Goal: Transaction & Acquisition: Purchase product/service

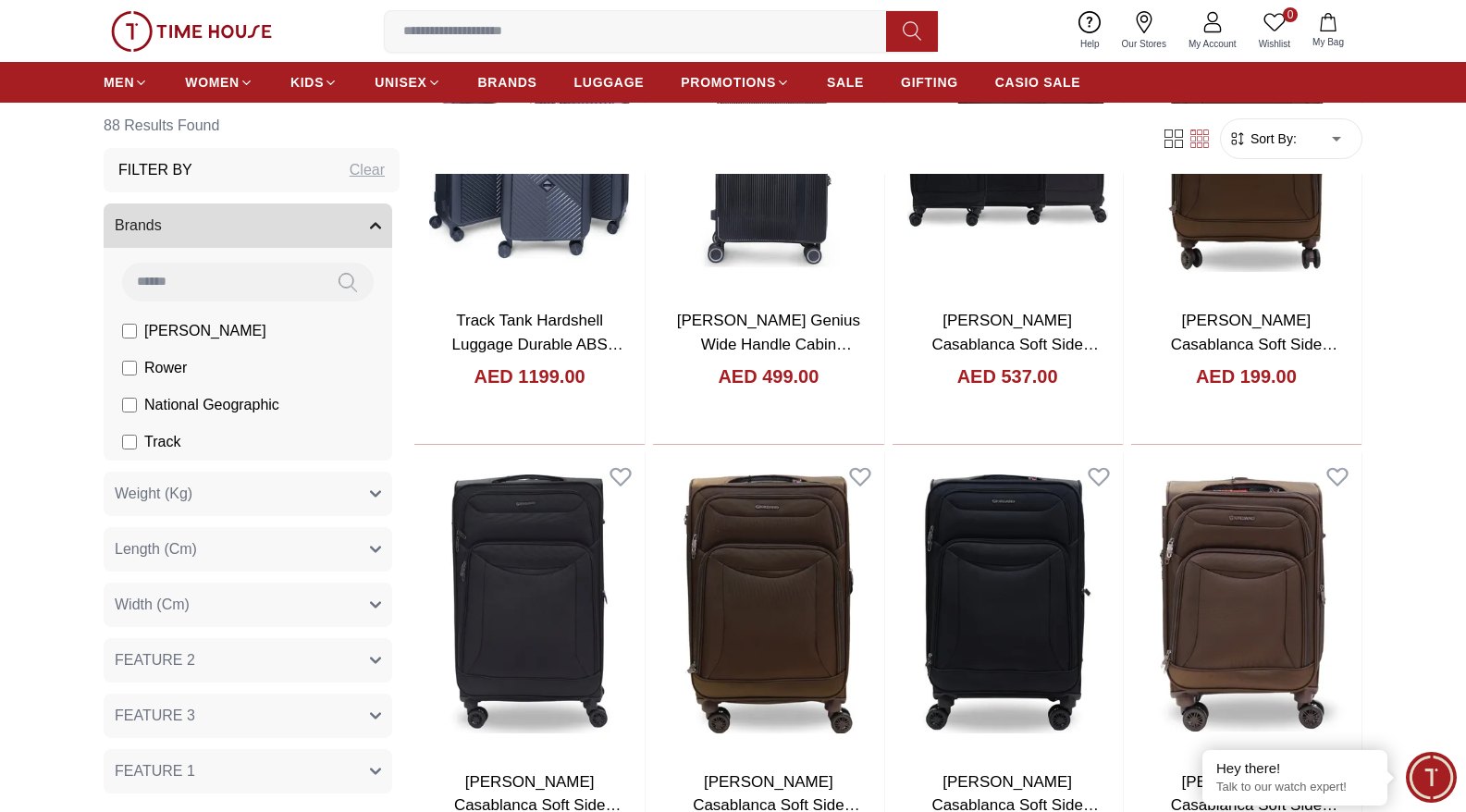
scroll to position [1695, 0]
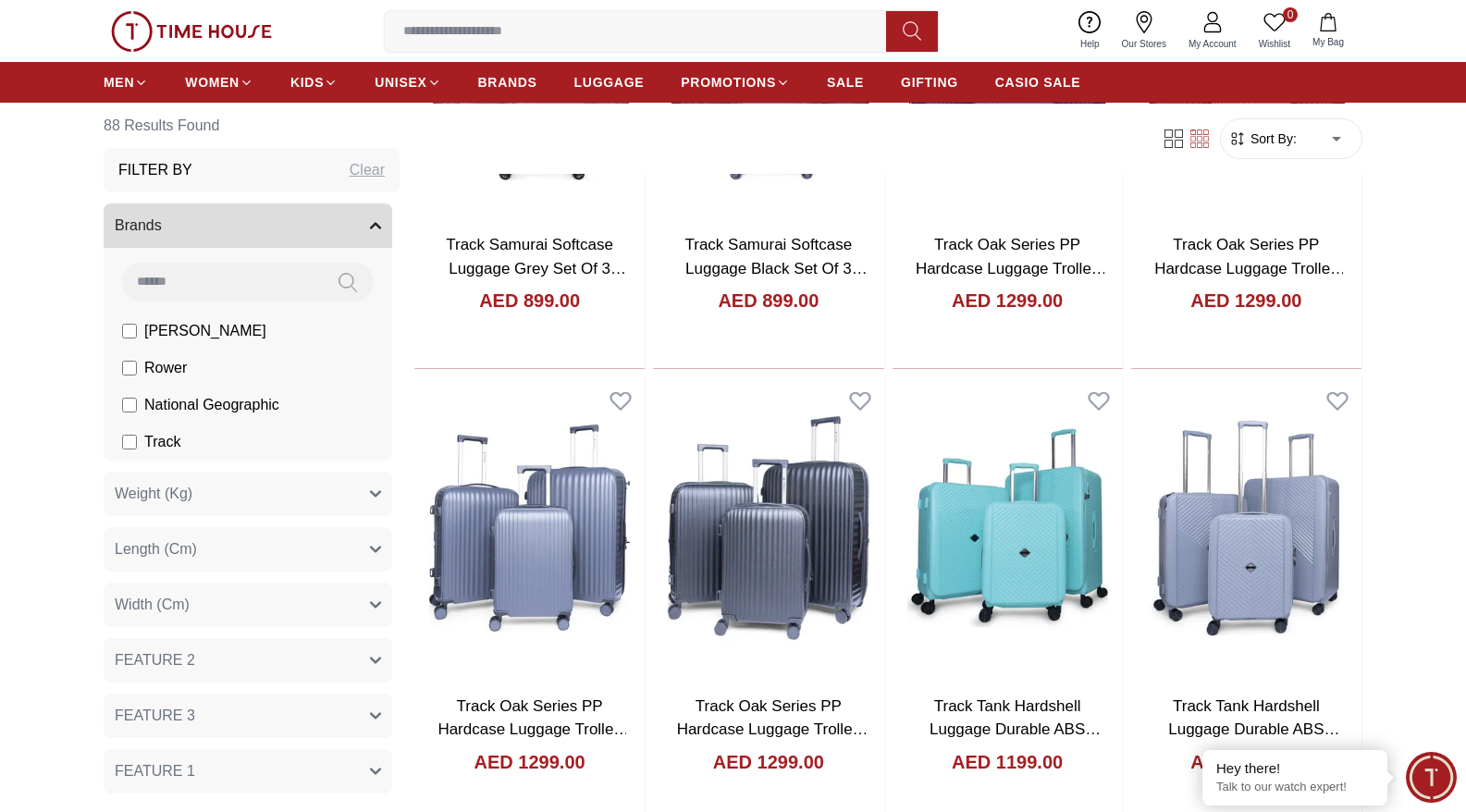
scroll to position [853, 0]
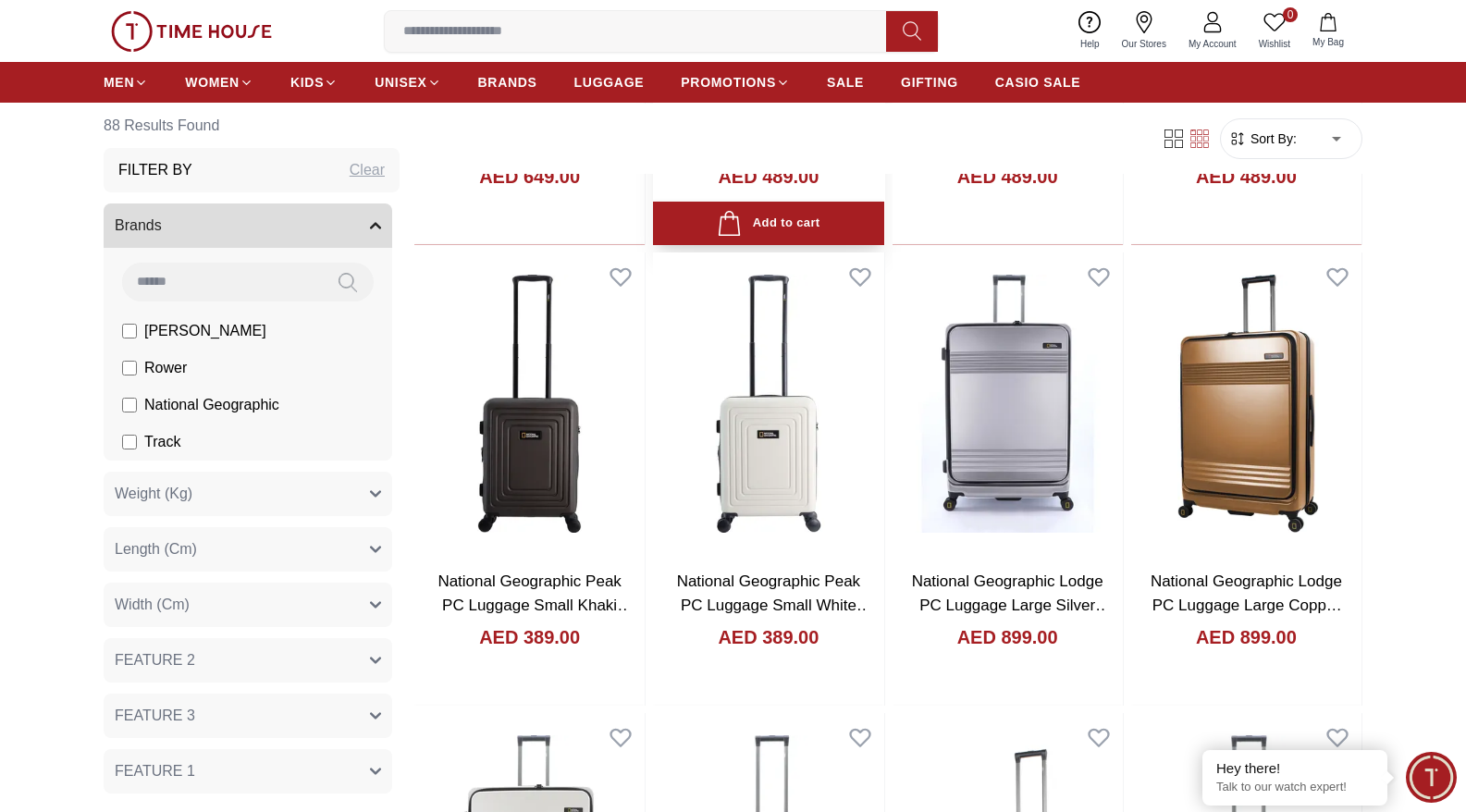
scroll to position [5122, 0]
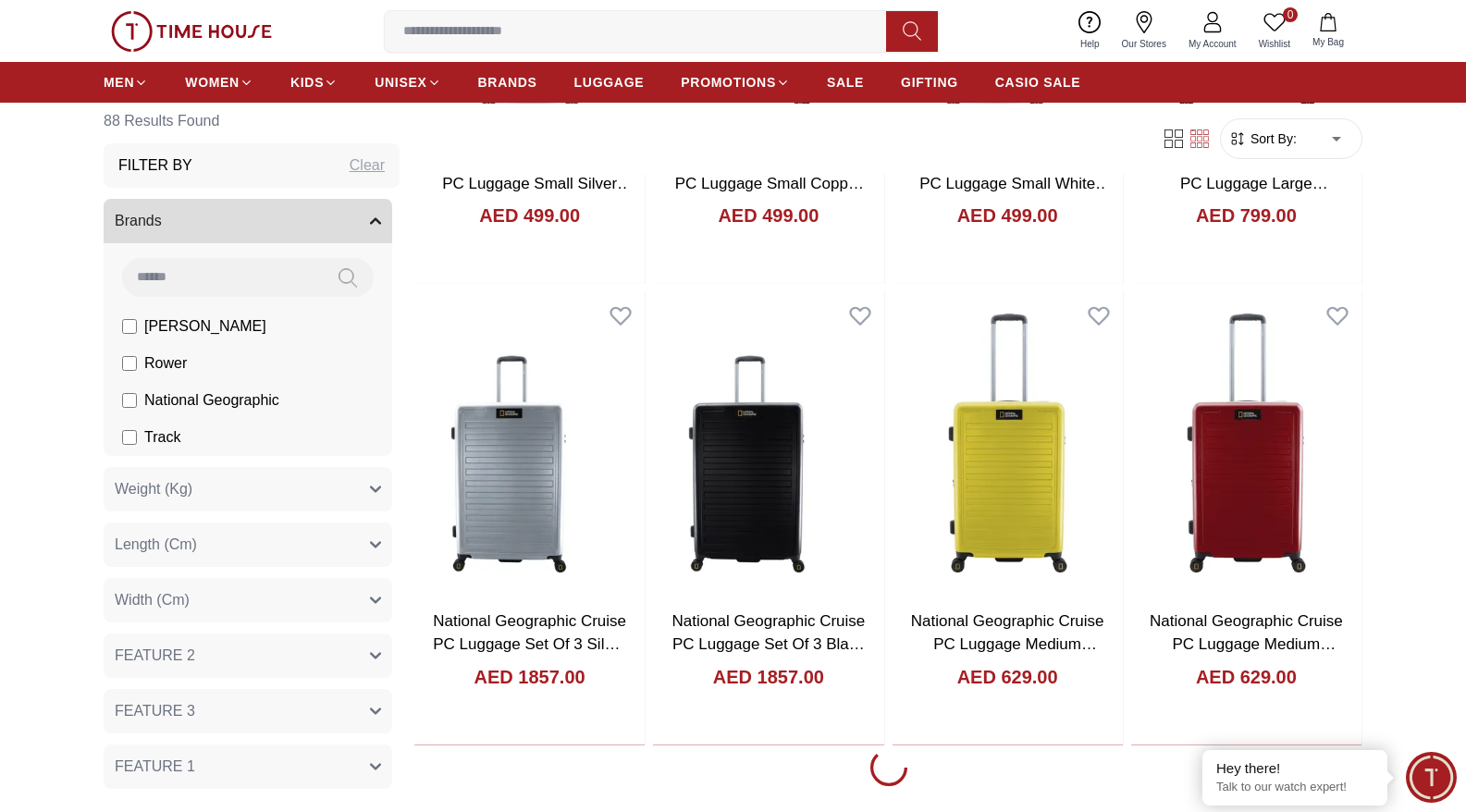
scroll to position [6658, 0]
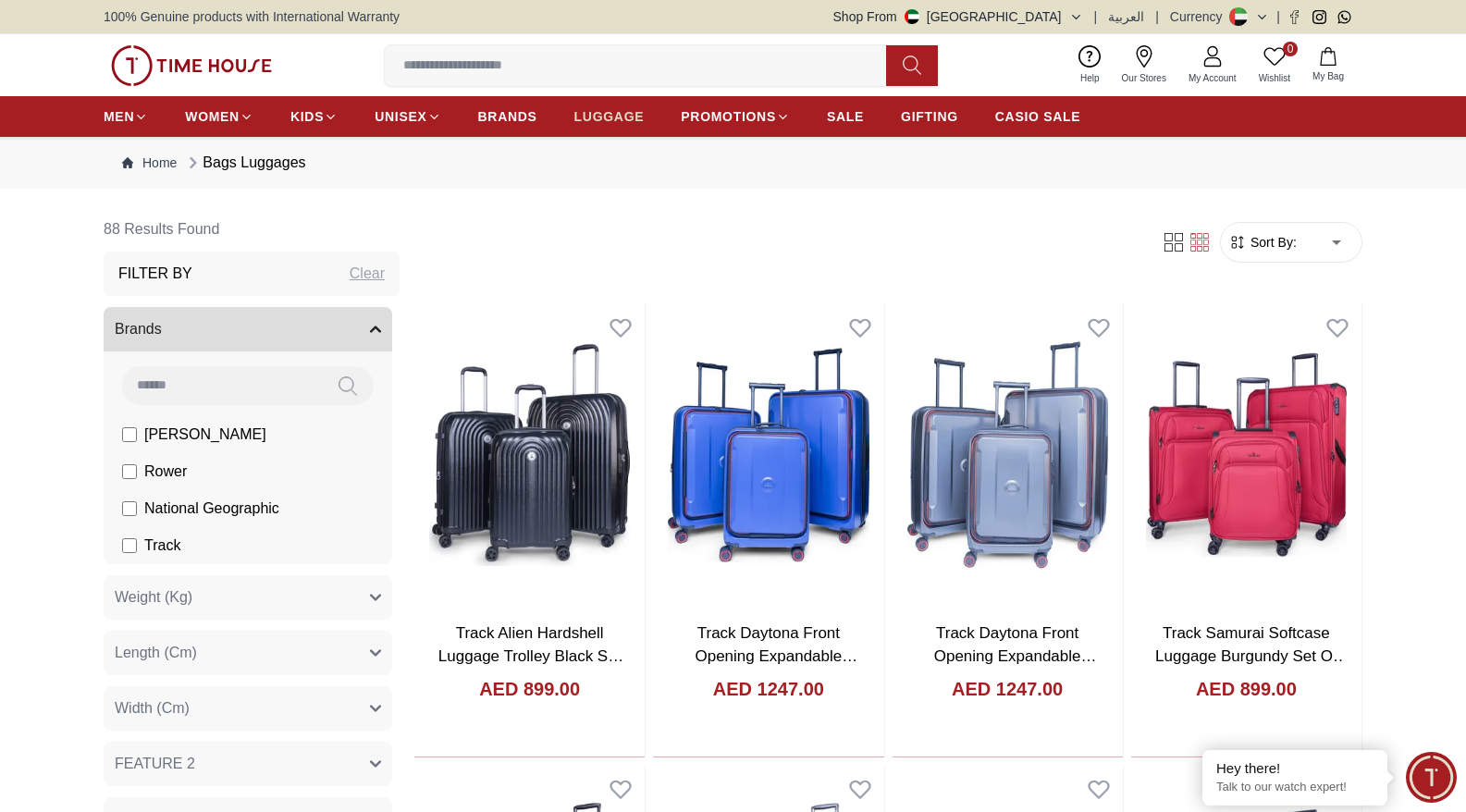
click at [599, 109] on span "LUGGAGE" at bounding box center [609, 116] width 70 height 19
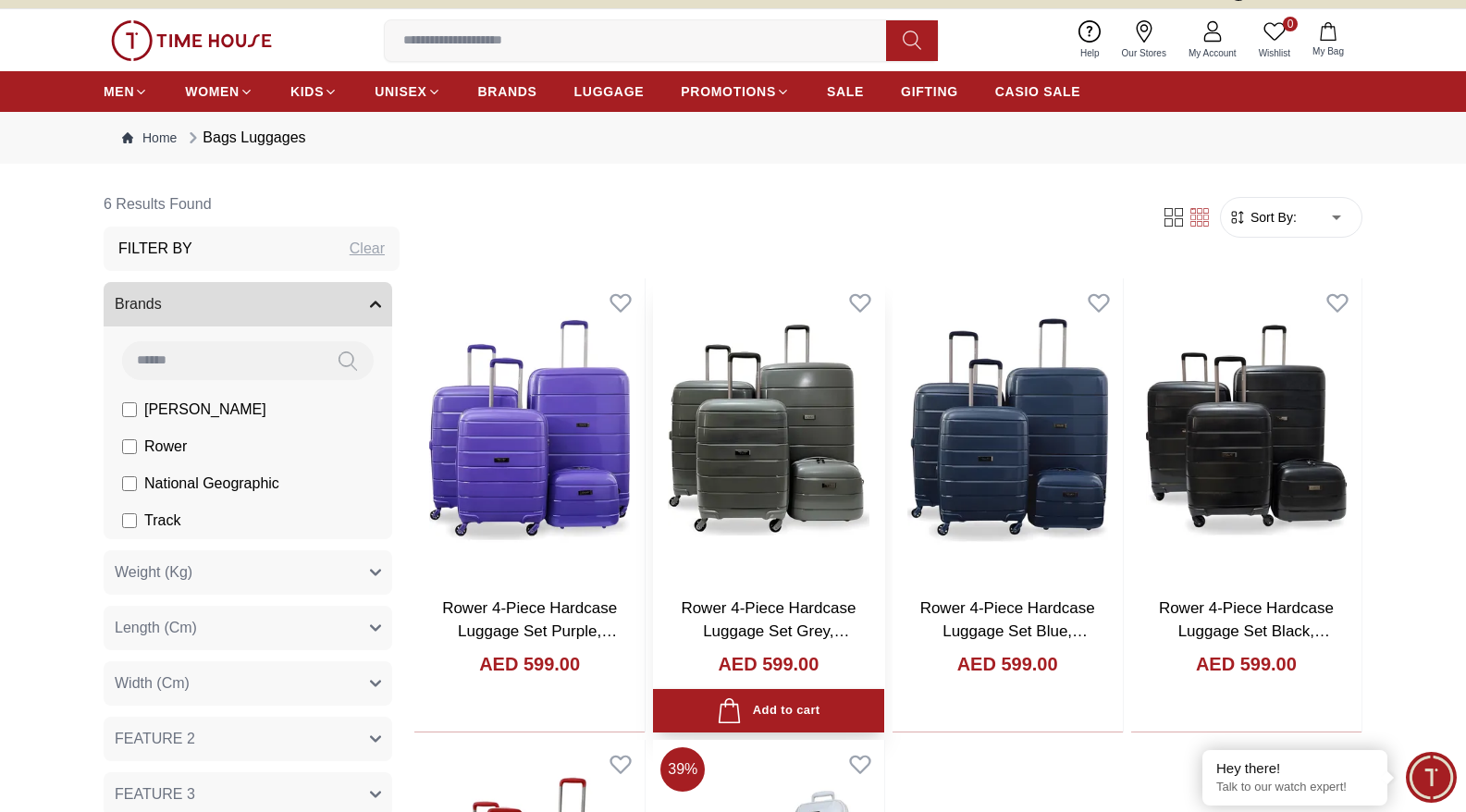
scroll to position [24, 0]
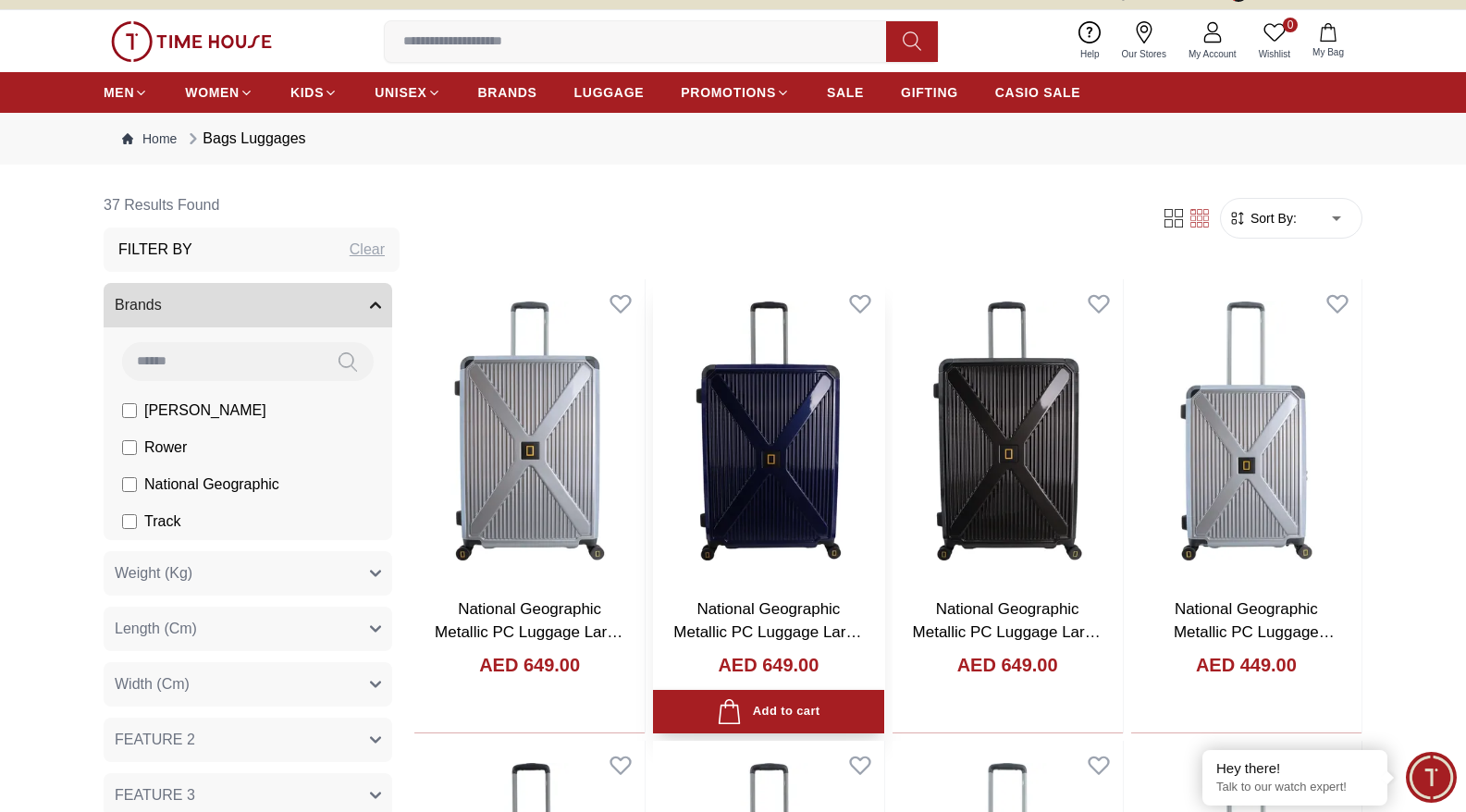
scroll to position [233, 0]
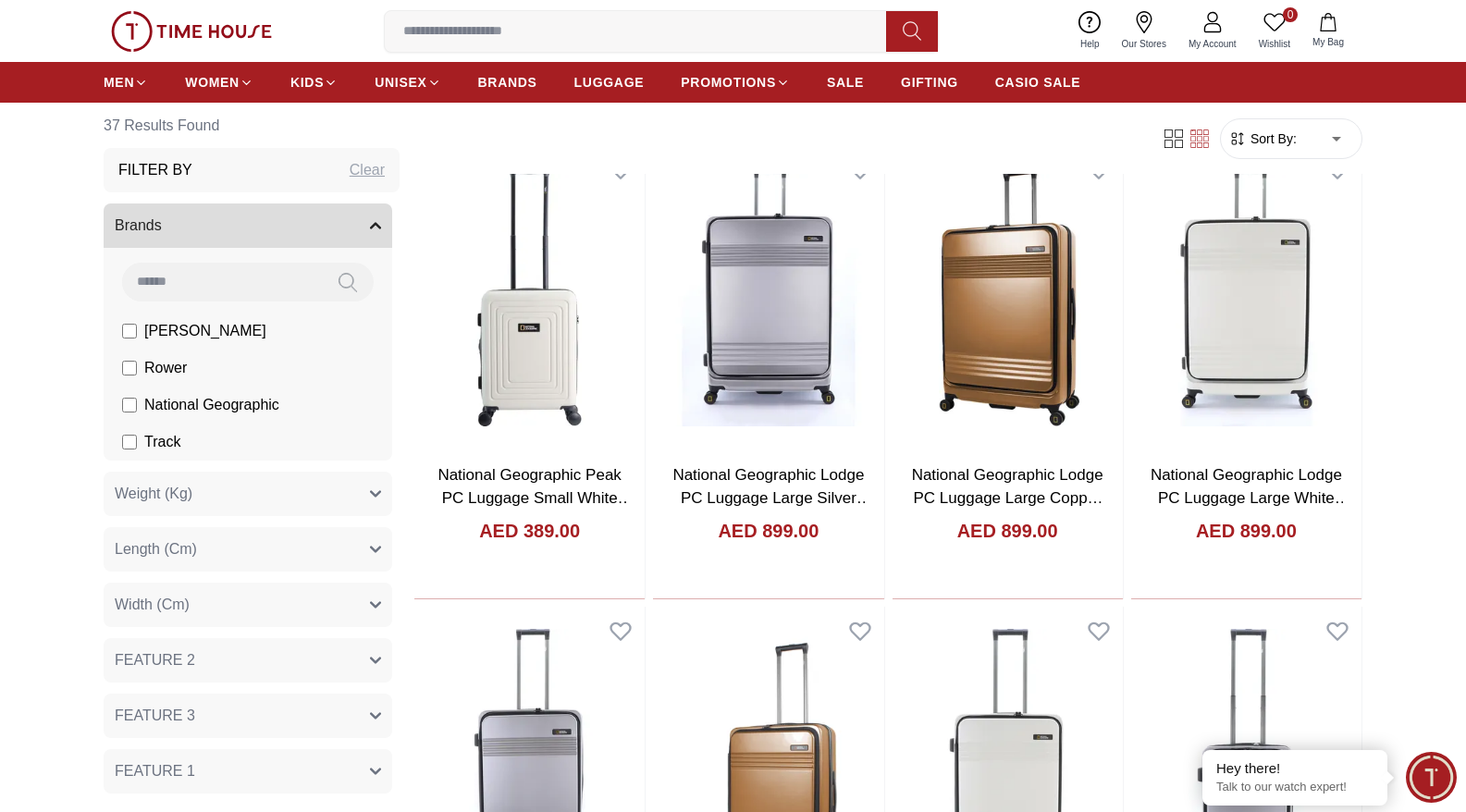
scroll to position [2007, 0]
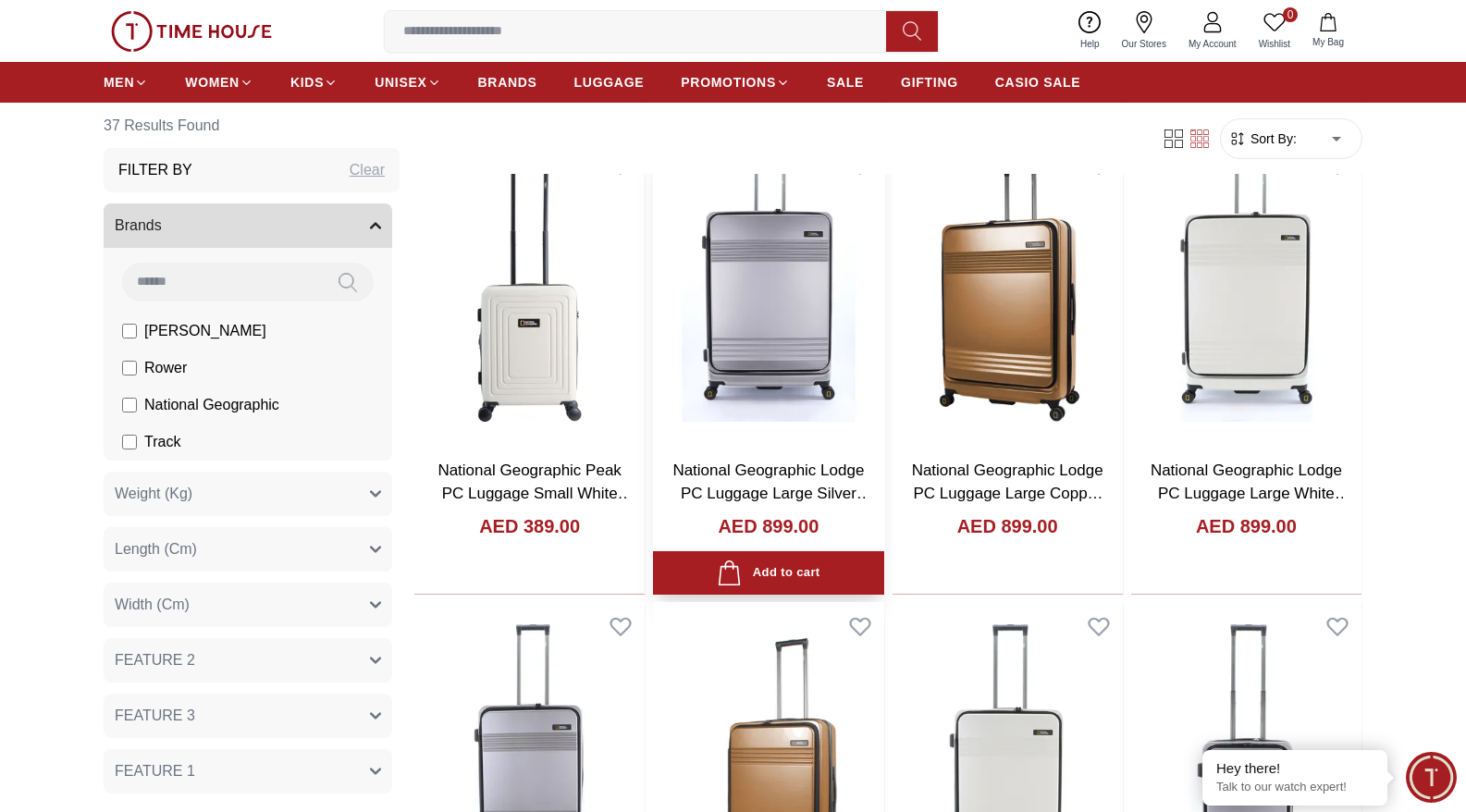
click at [752, 336] on img at bounding box center [768, 292] width 230 height 303
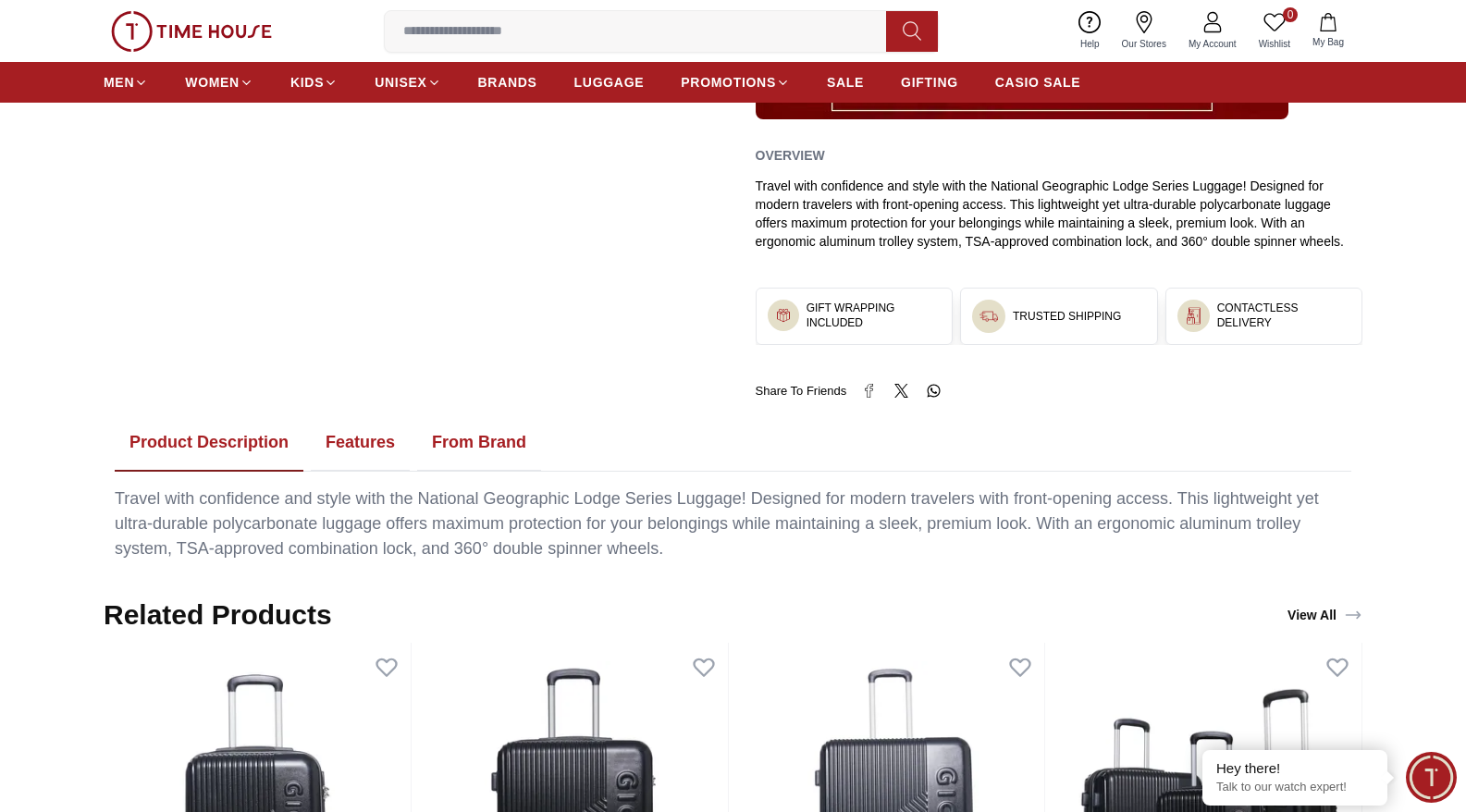
scroll to position [779, 0]
click at [477, 435] on button "From Brand" at bounding box center [479, 443] width 124 height 58
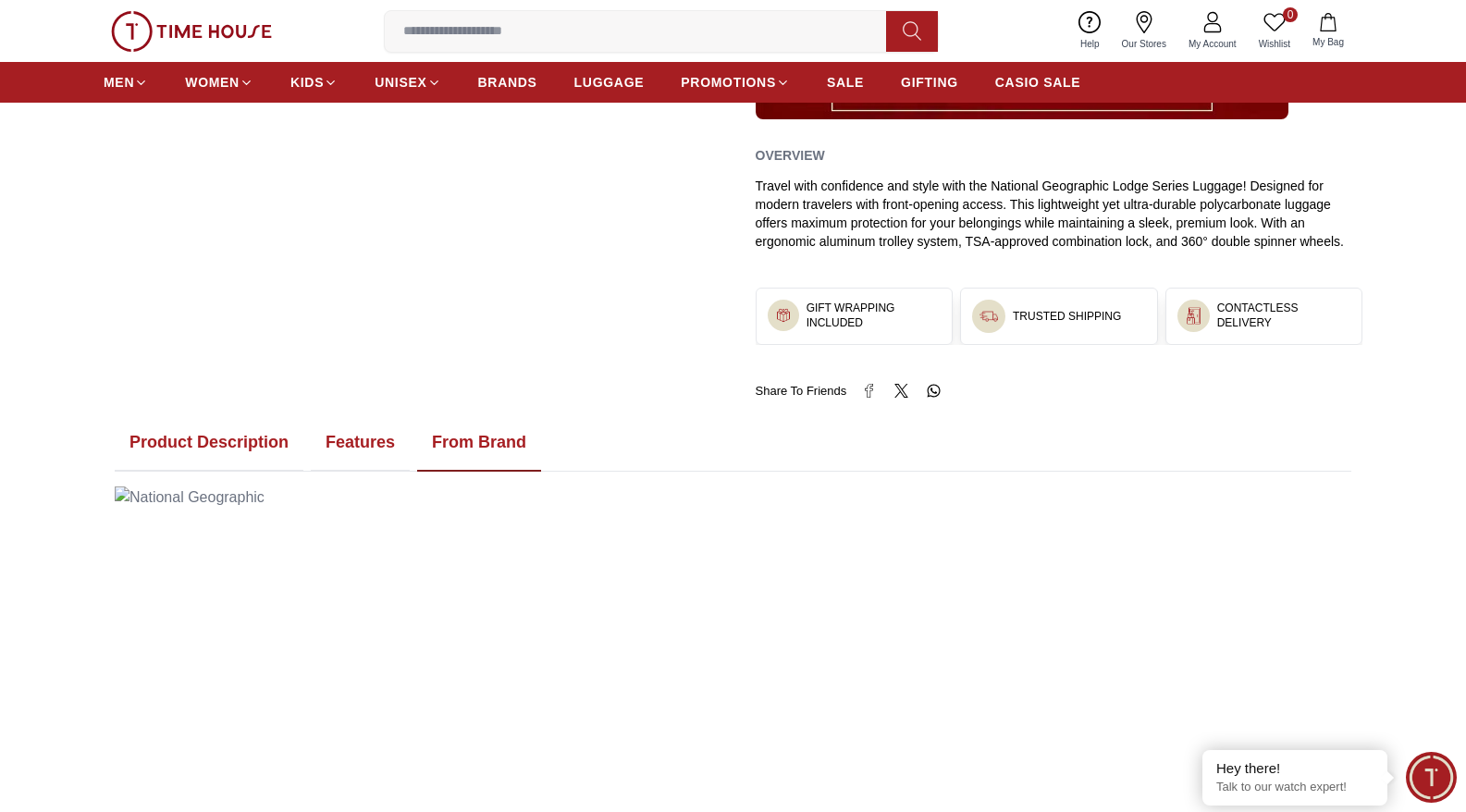
click at [488, 447] on button "From Brand" at bounding box center [479, 443] width 124 height 58
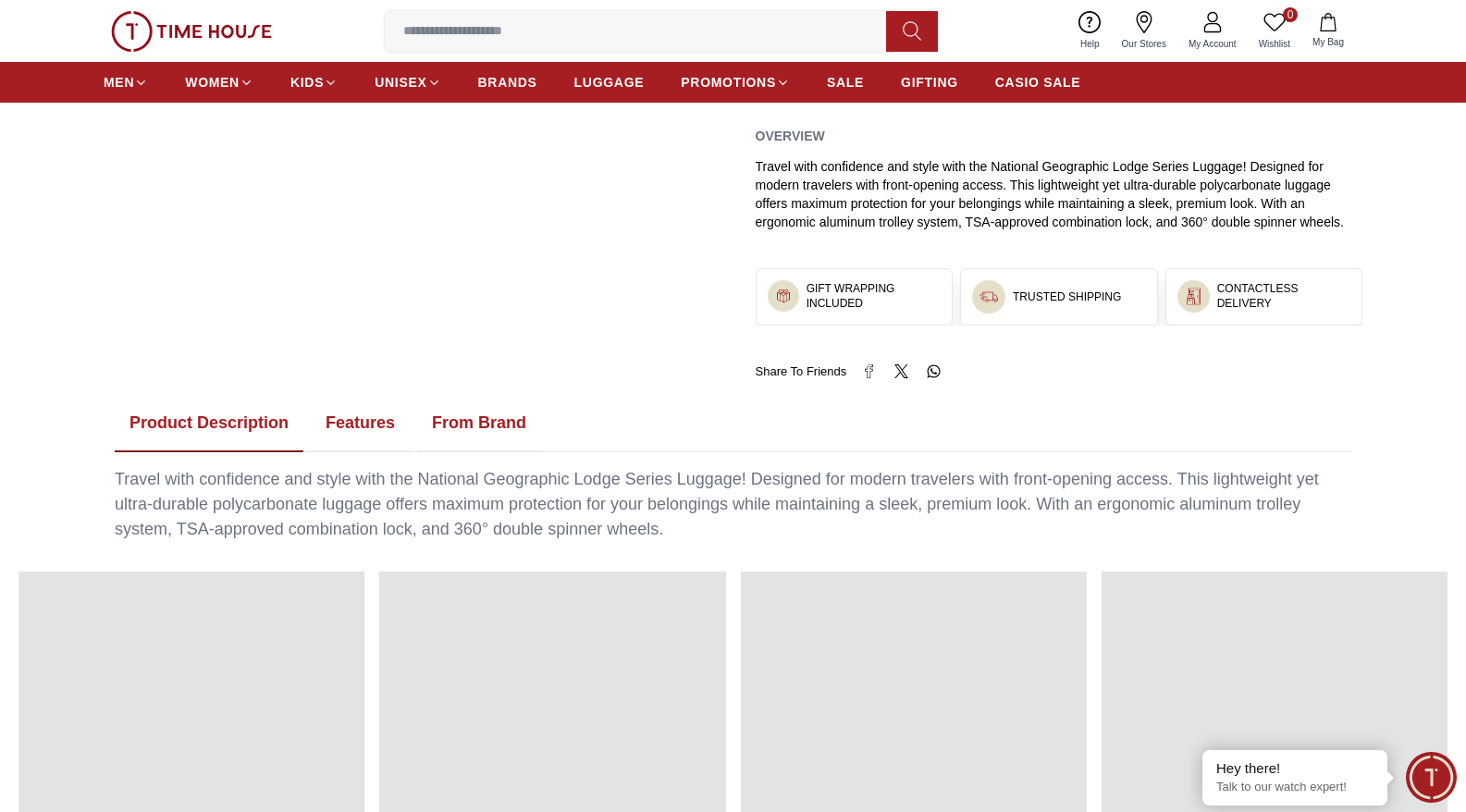
scroll to position [797, 0]
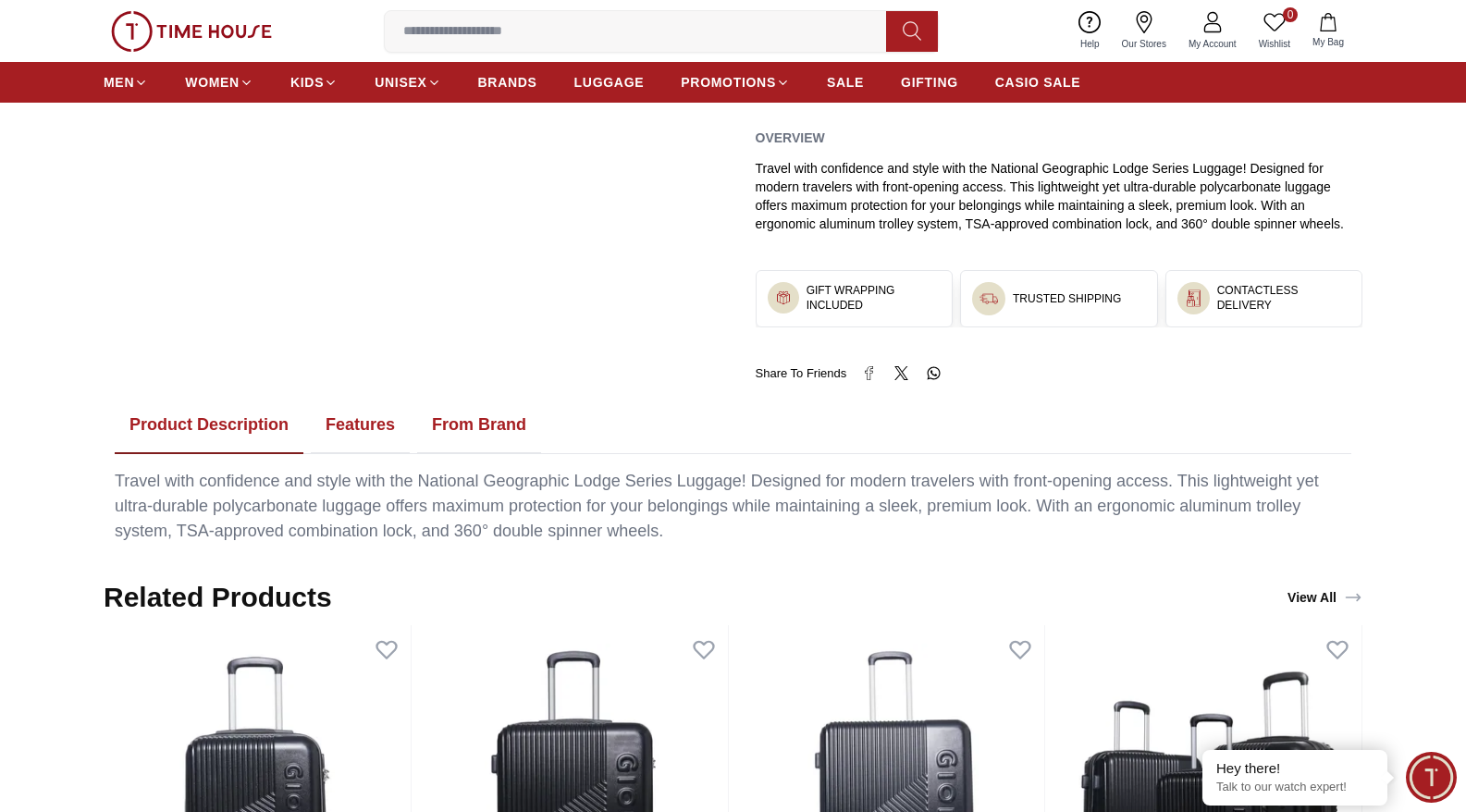
click at [356, 431] on button "Features" at bounding box center [360, 425] width 99 height 58
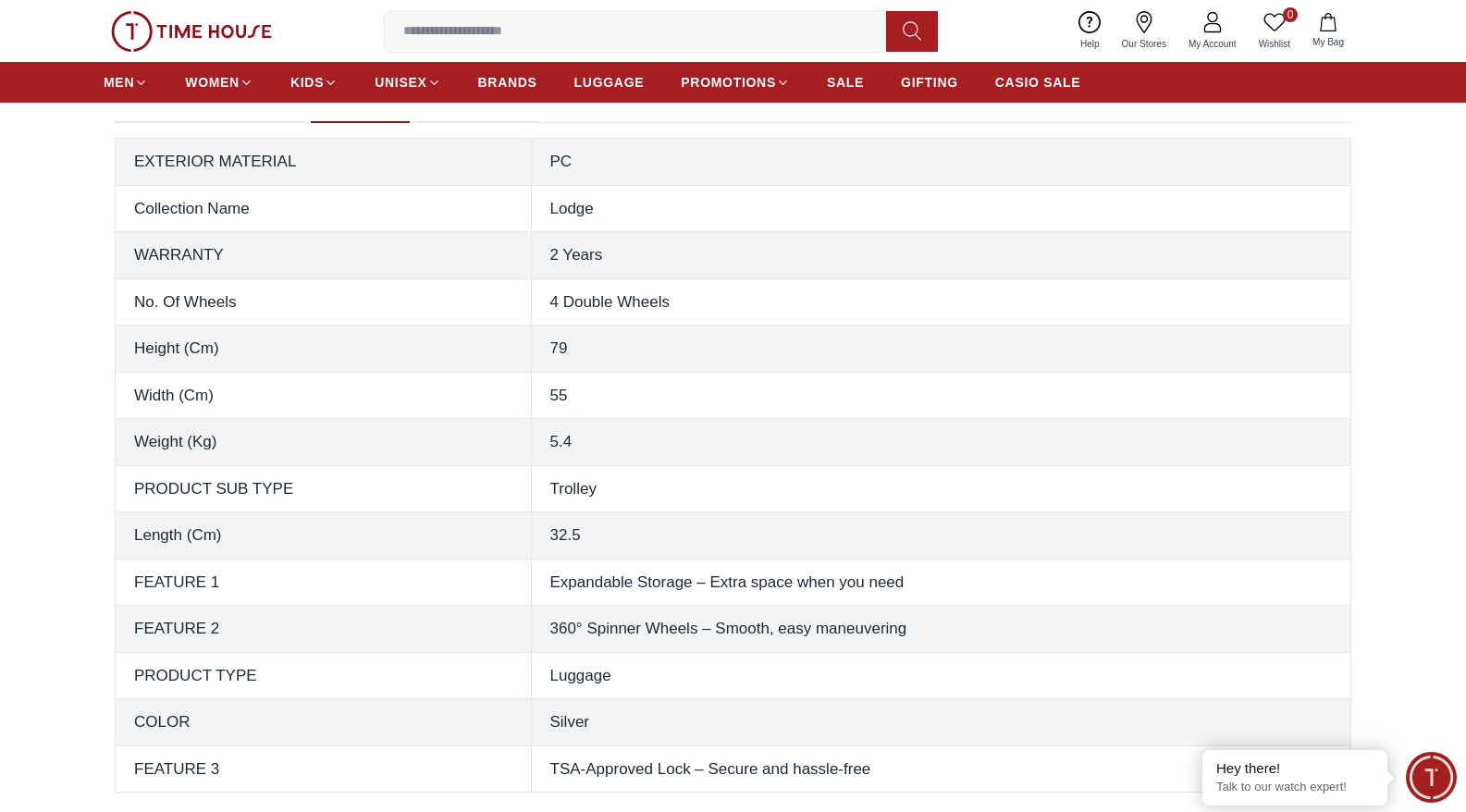
scroll to position [931, 0]
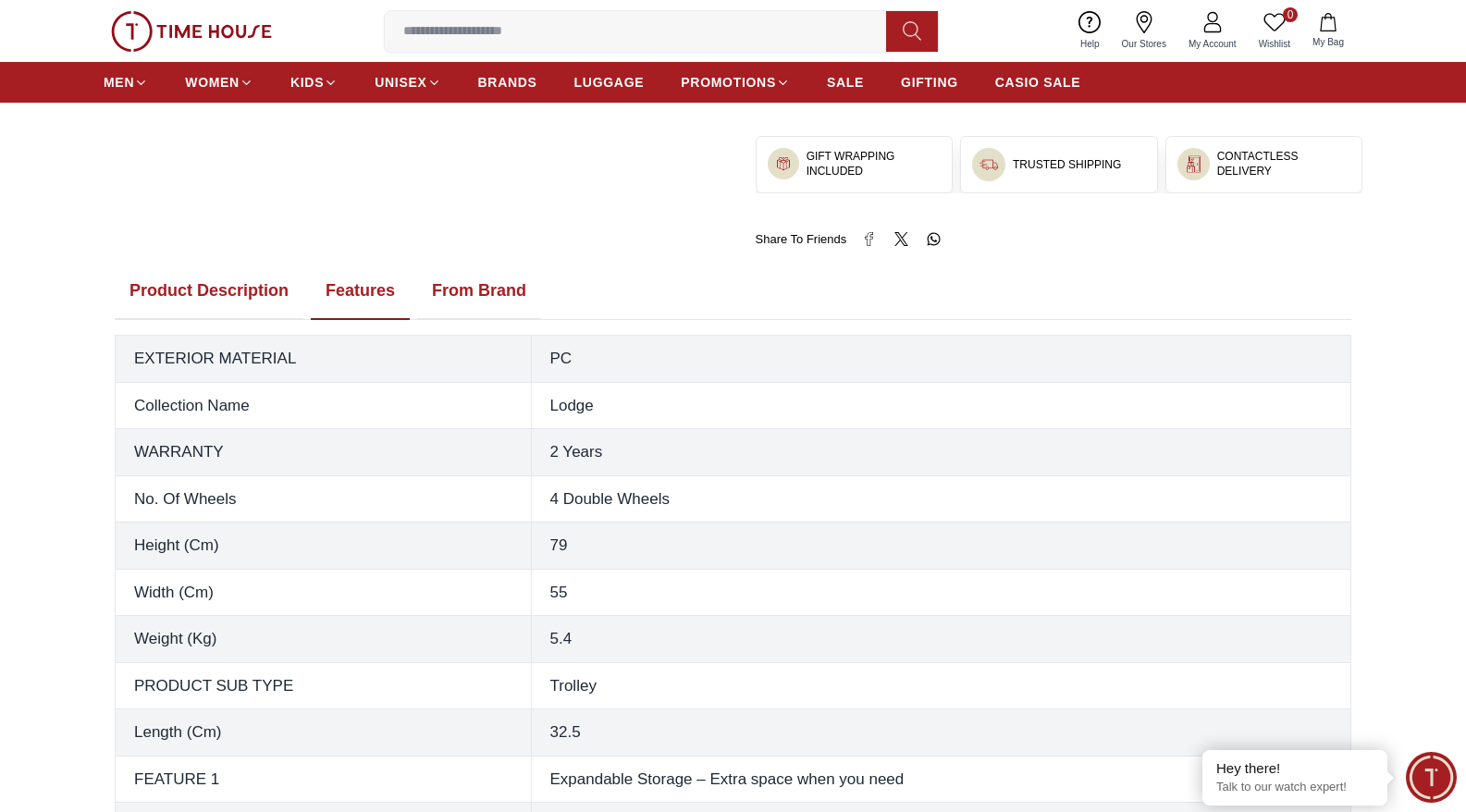
click at [490, 282] on button "From Brand" at bounding box center [479, 291] width 124 height 58
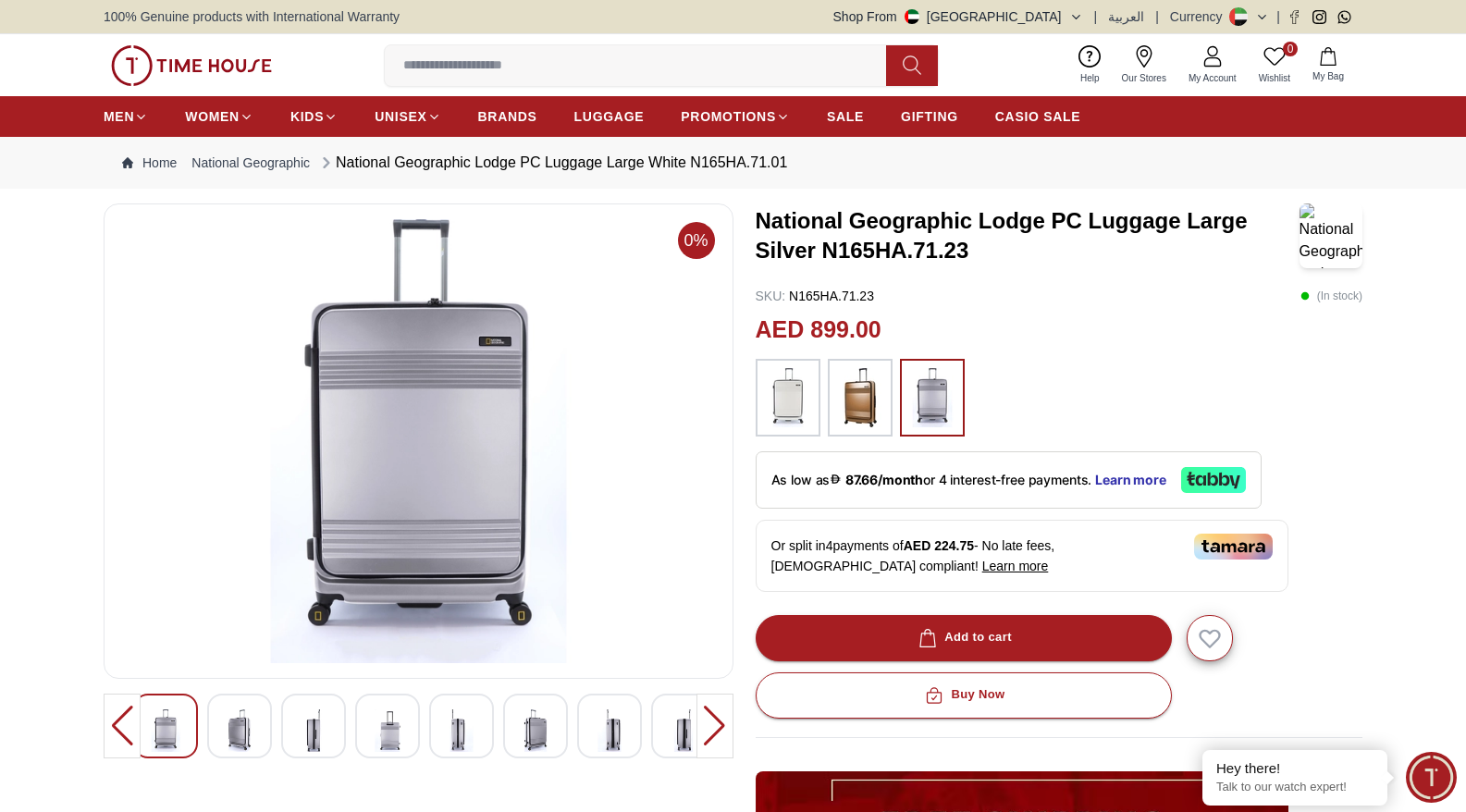
scroll to position [0, 0]
click at [705, 724] on div at bounding box center [714, 725] width 37 height 64
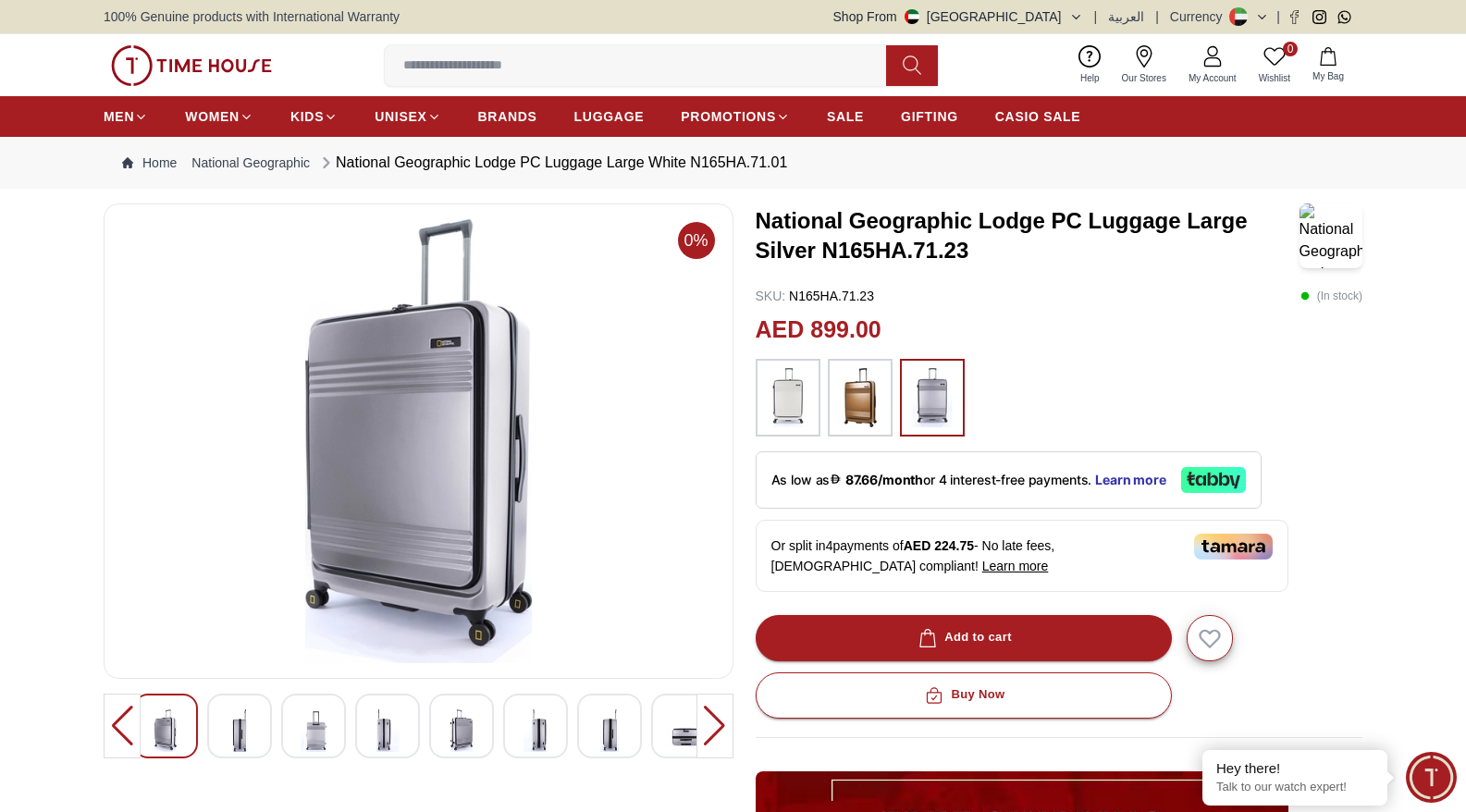
click at [705, 724] on div at bounding box center [714, 725] width 37 height 64
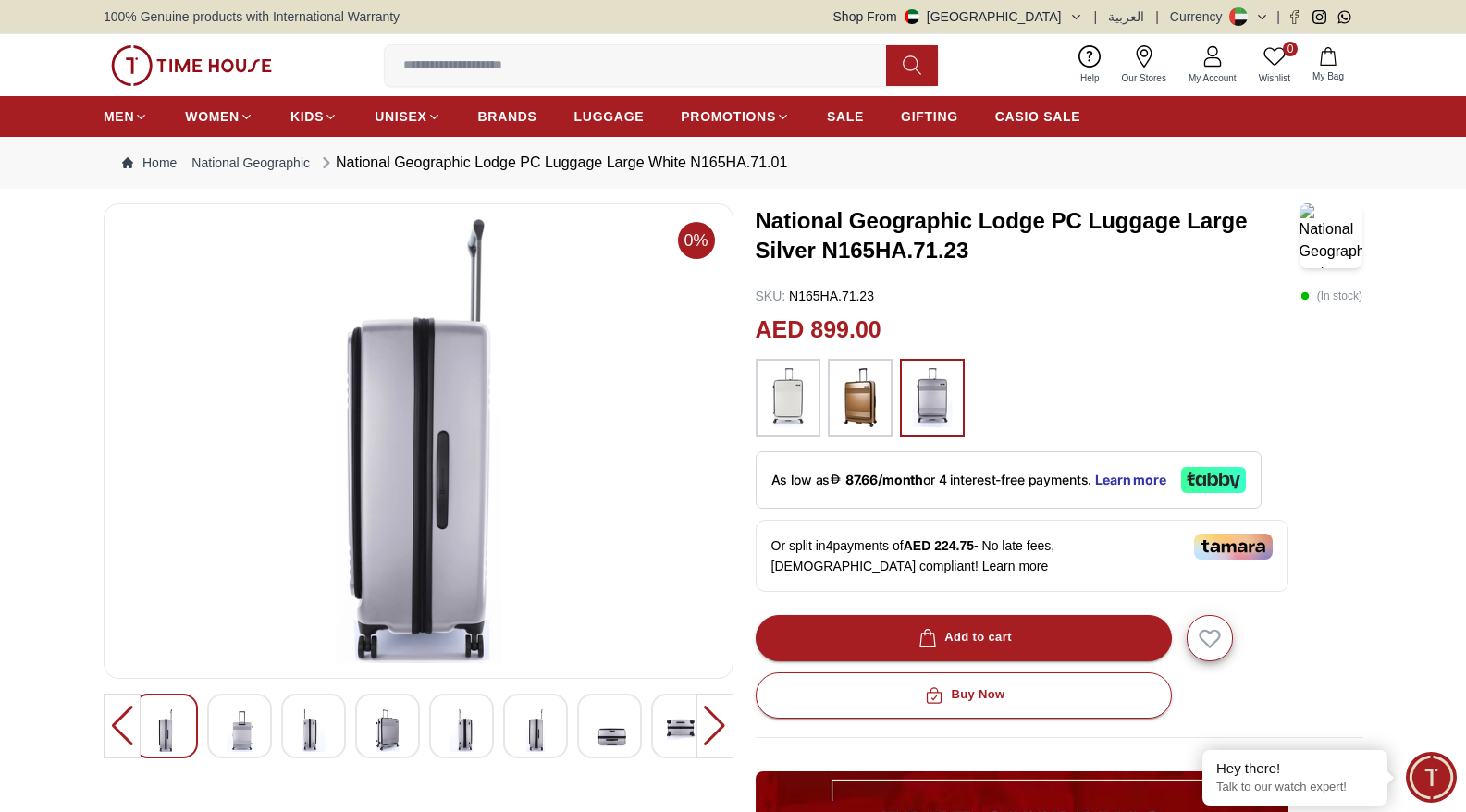
click at [705, 724] on div at bounding box center [714, 725] width 37 height 64
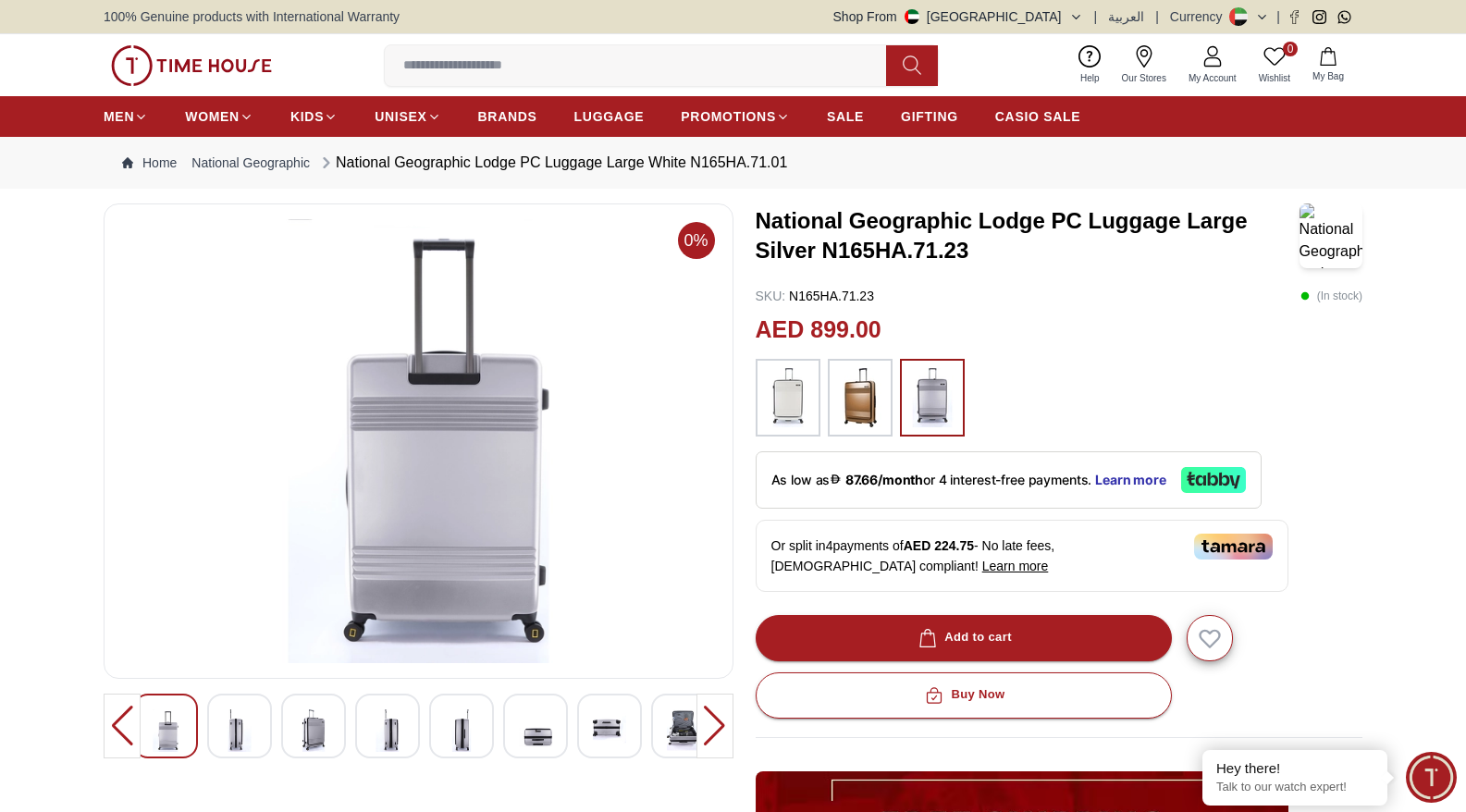
click at [705, 724] on div at bounding box center [714, 725] width 37 height 64
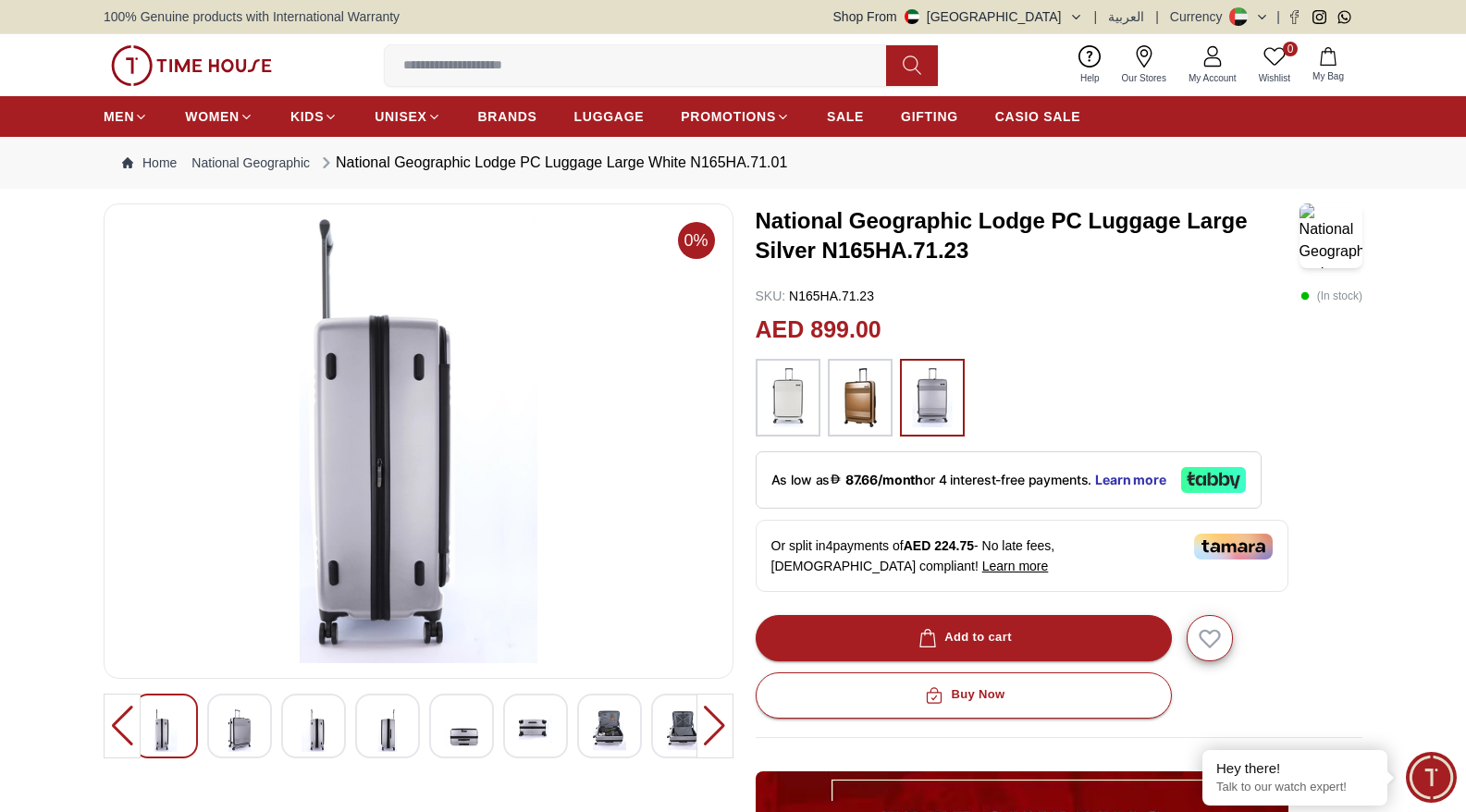
click at [610, 729] on img at bounding box center [610, 730] width 34 height 43
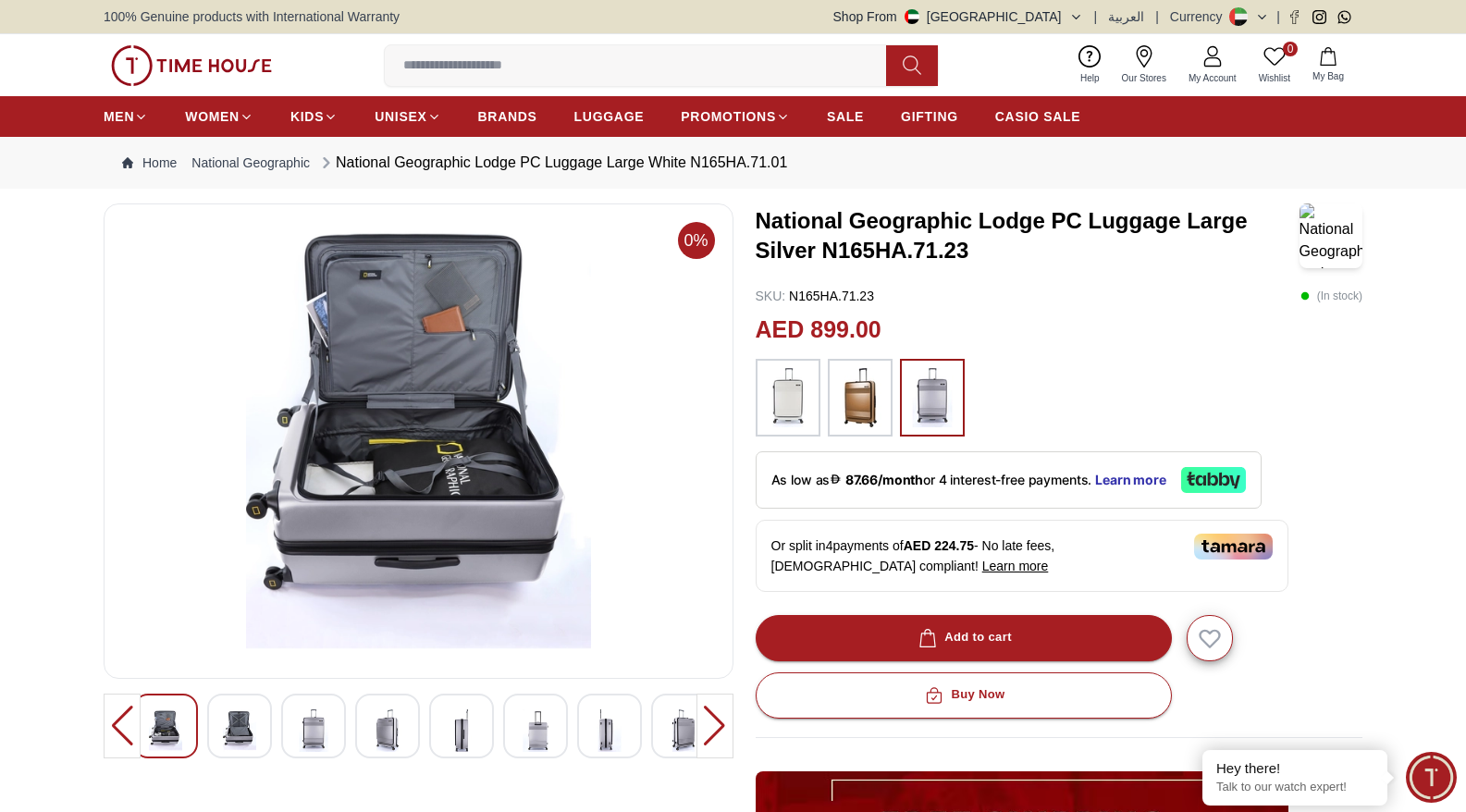
click at [683, 720] on img at bounding box center [683, 730] width 34 height 43
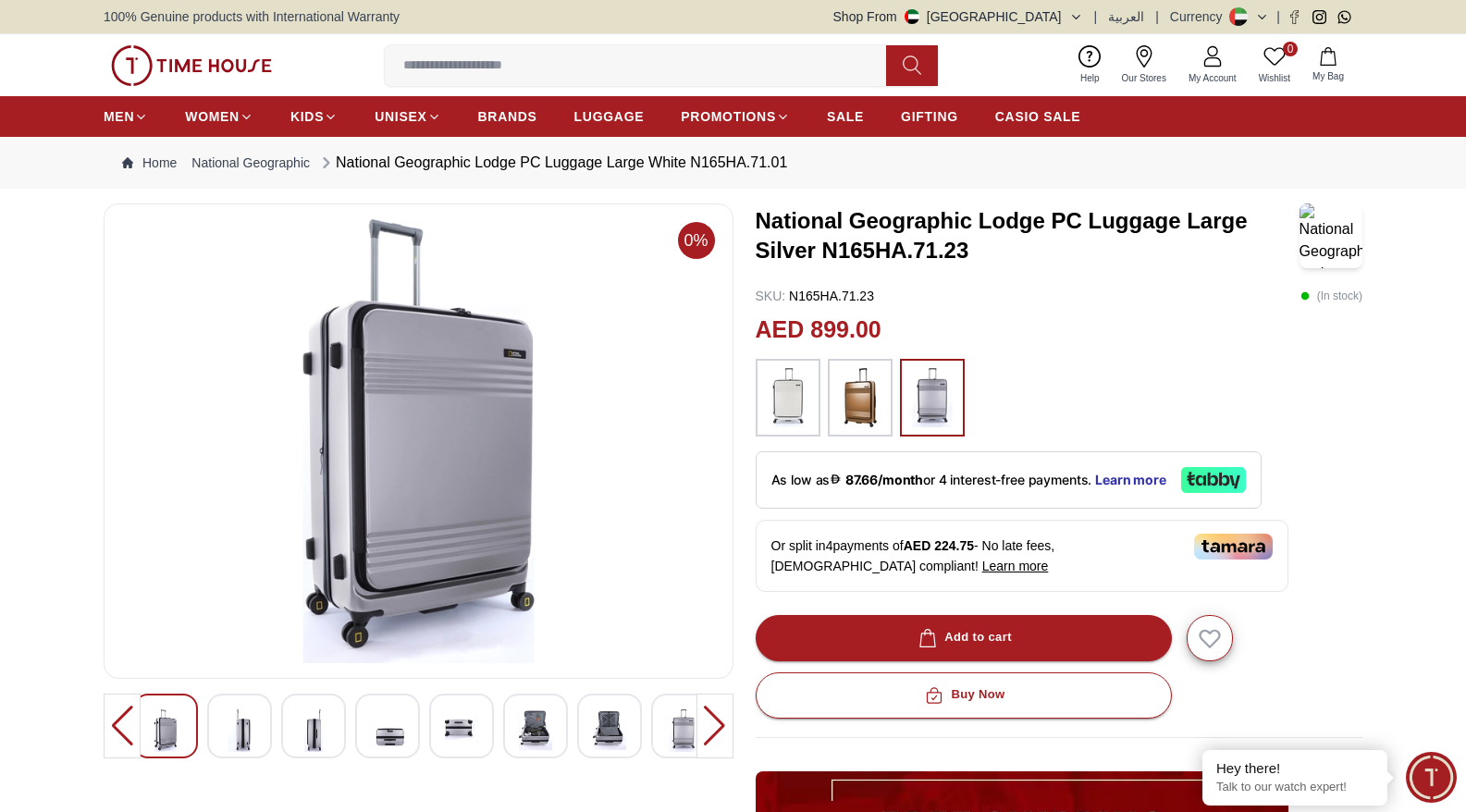
click at [715, 718] on div at bounding box center [714, 725] width 37 height 64
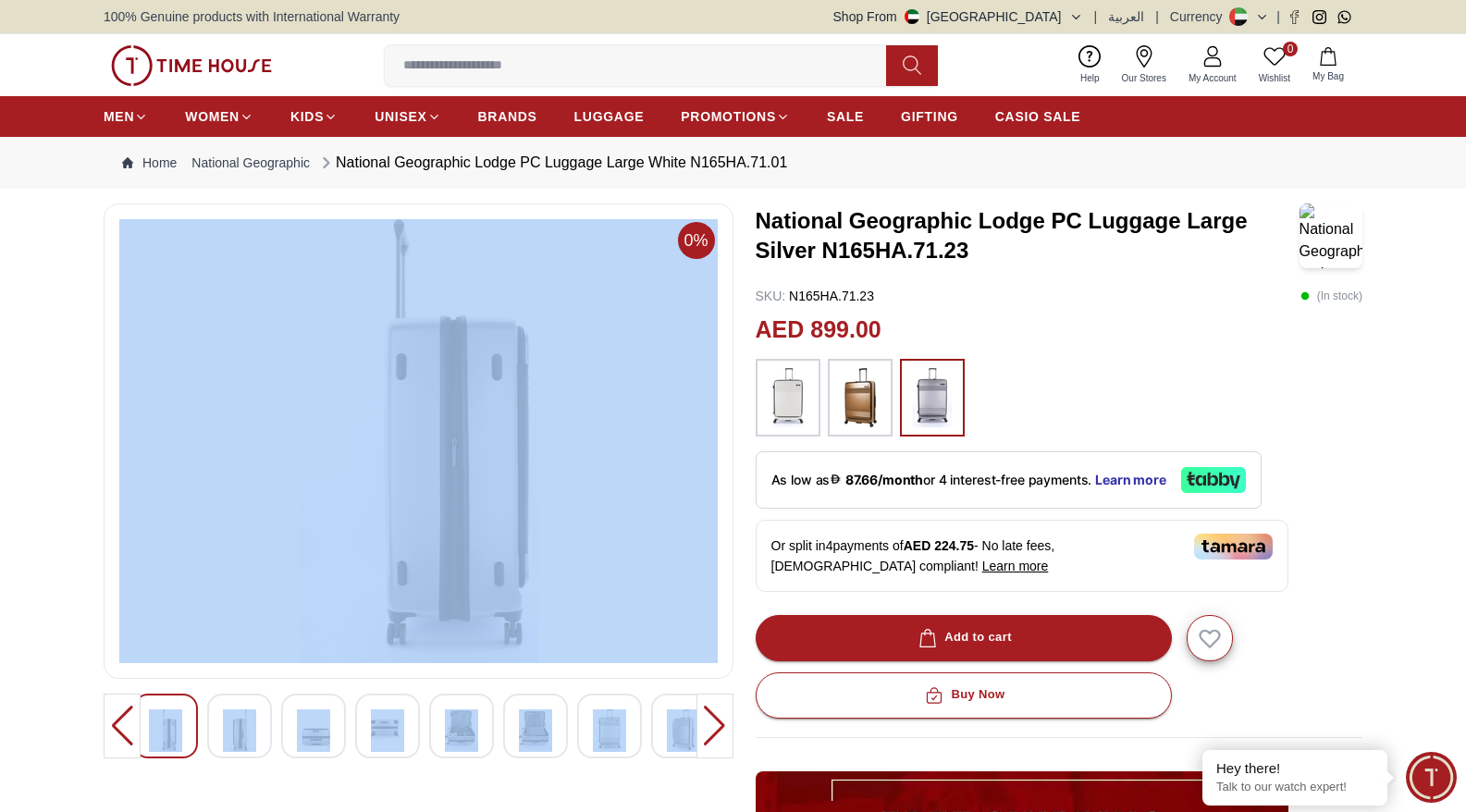
click at [715, 718] on div at bounding box center [714, 725] width 37 height 64
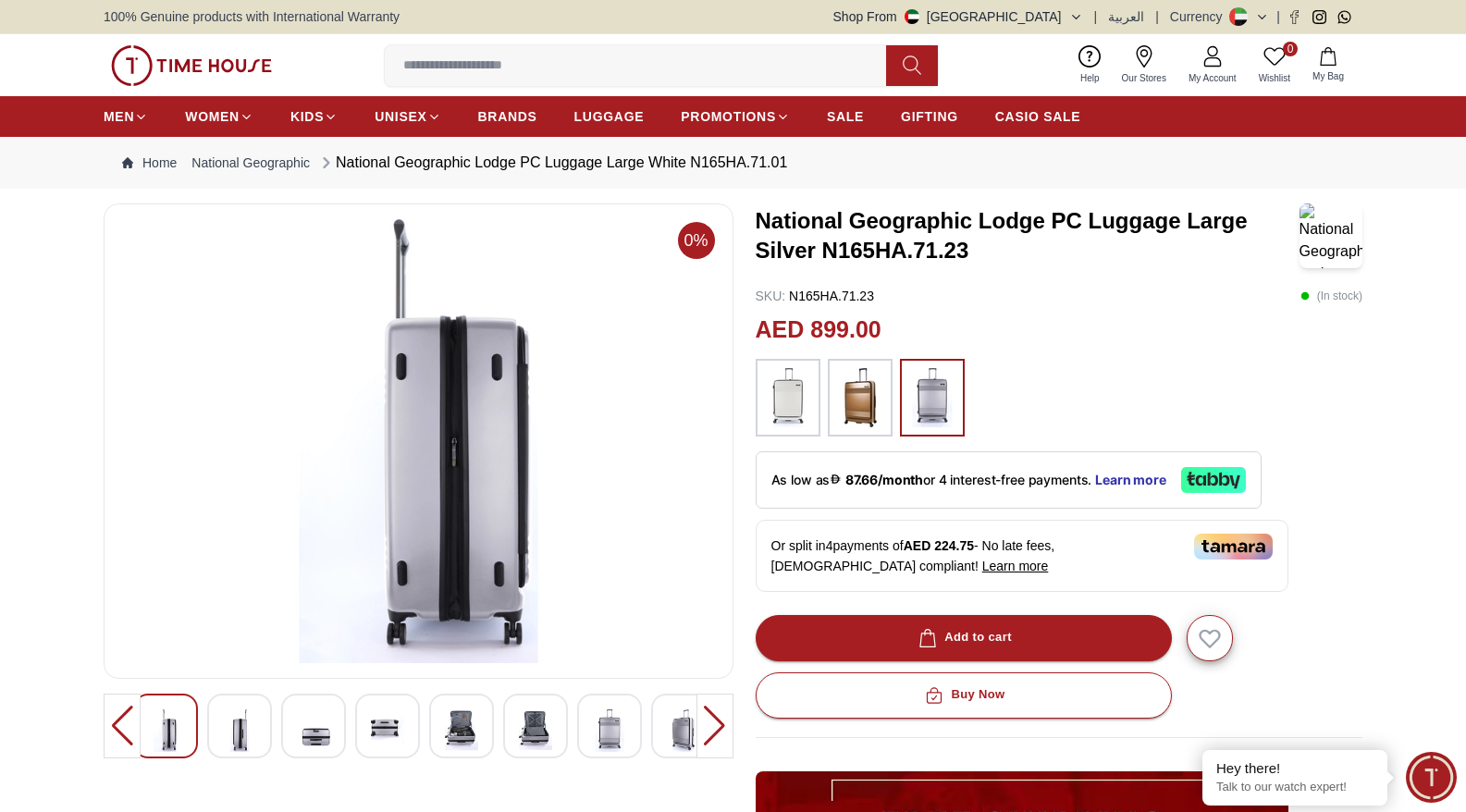
click at [715, 718] on div at bounding box center [714, 725] width 37 height 64
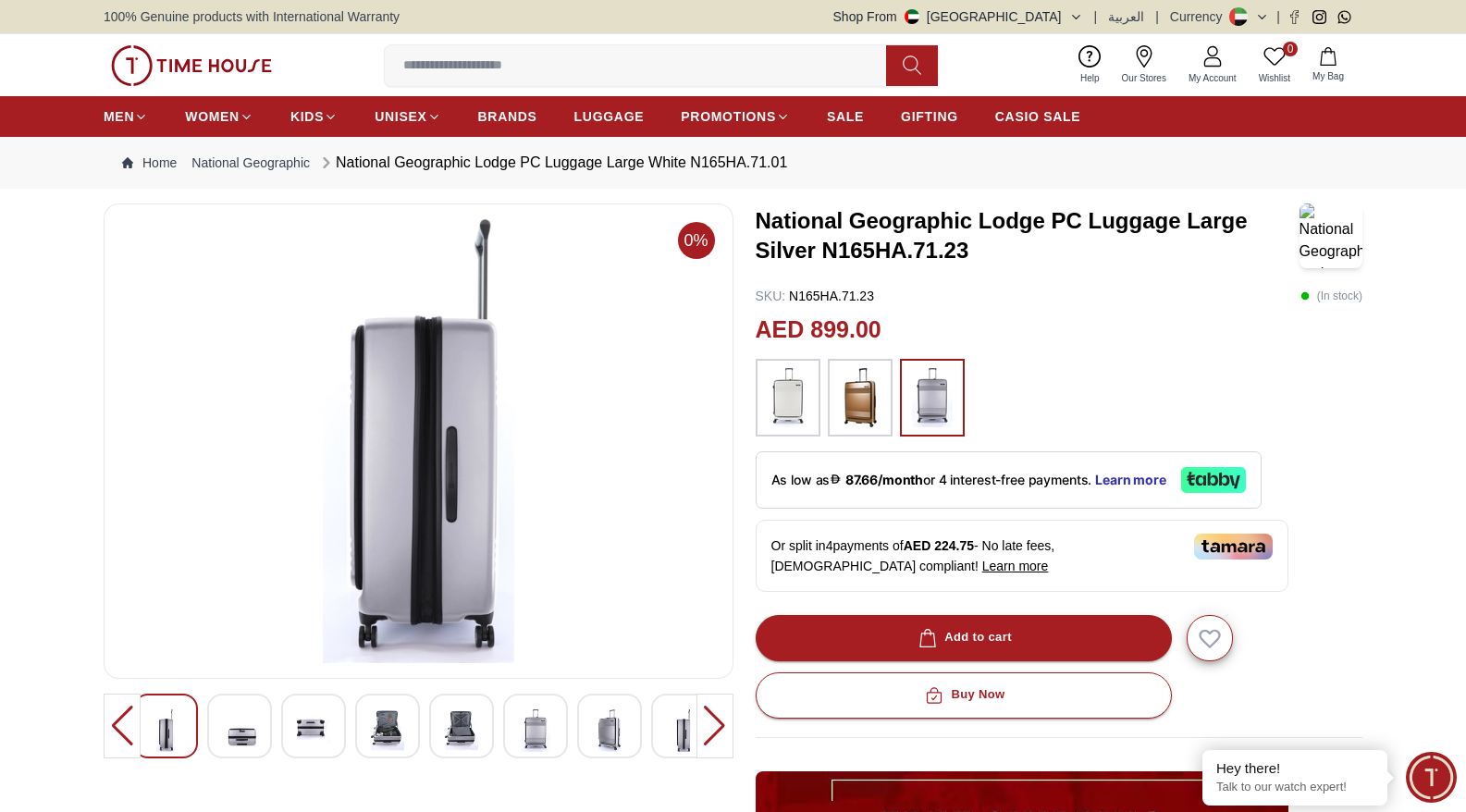
click at [715, 718] on div at bounding box center [714, 725] width 37 height 64
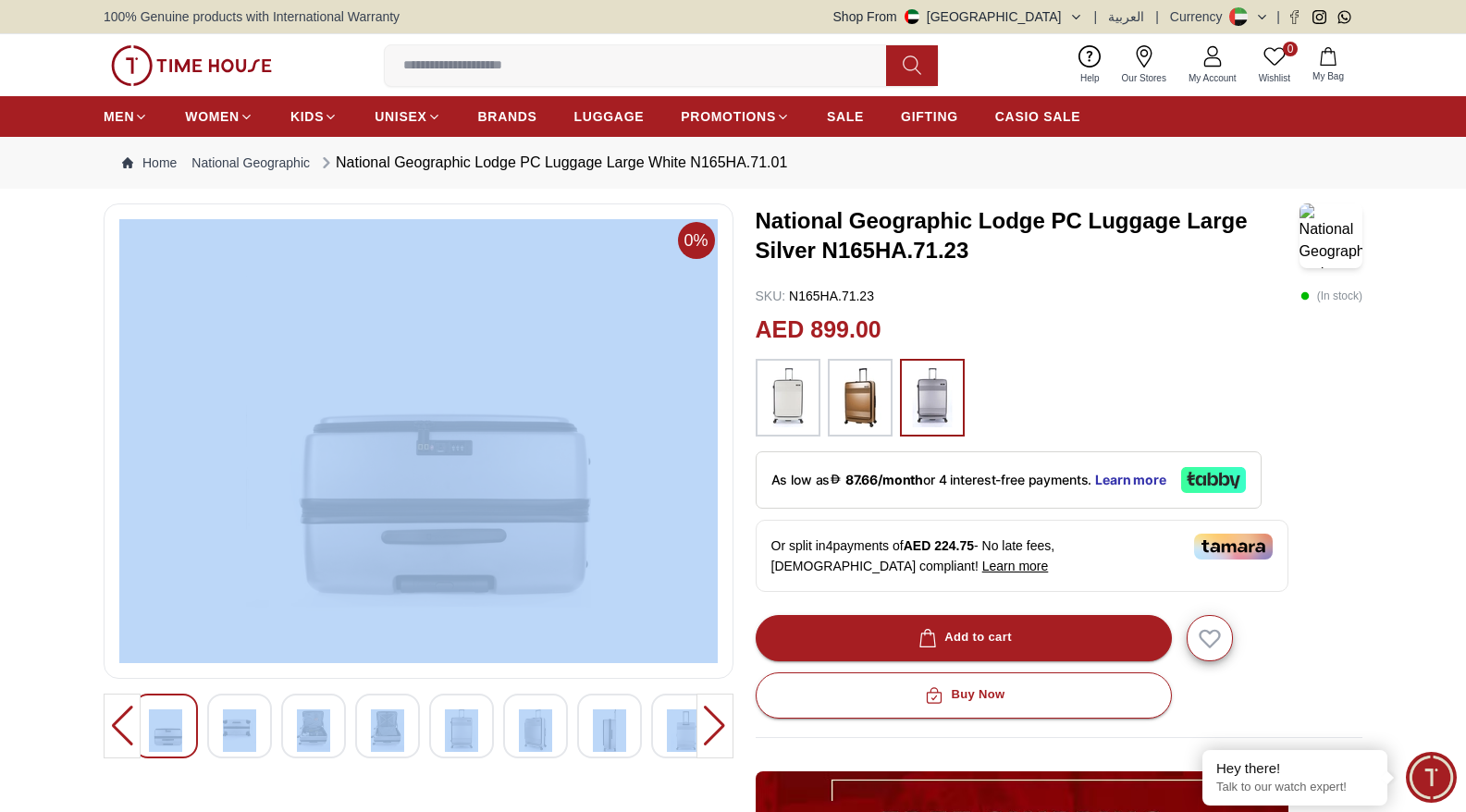
click at [715, 718] on div at bounding box center [714, 725] width 37 height 64
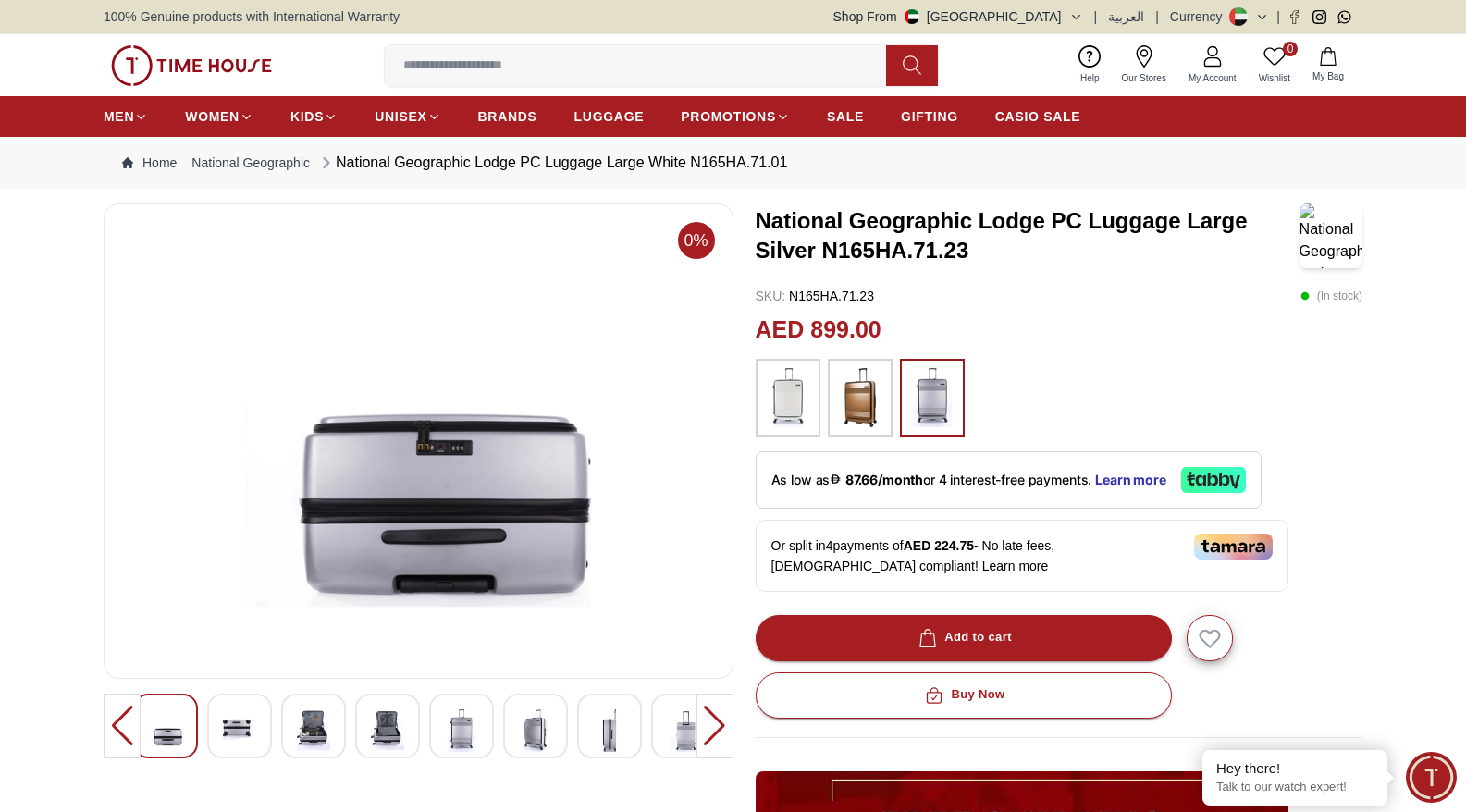
click at [715, 718] on div at bounding box center [714, 725] width 37 height 64
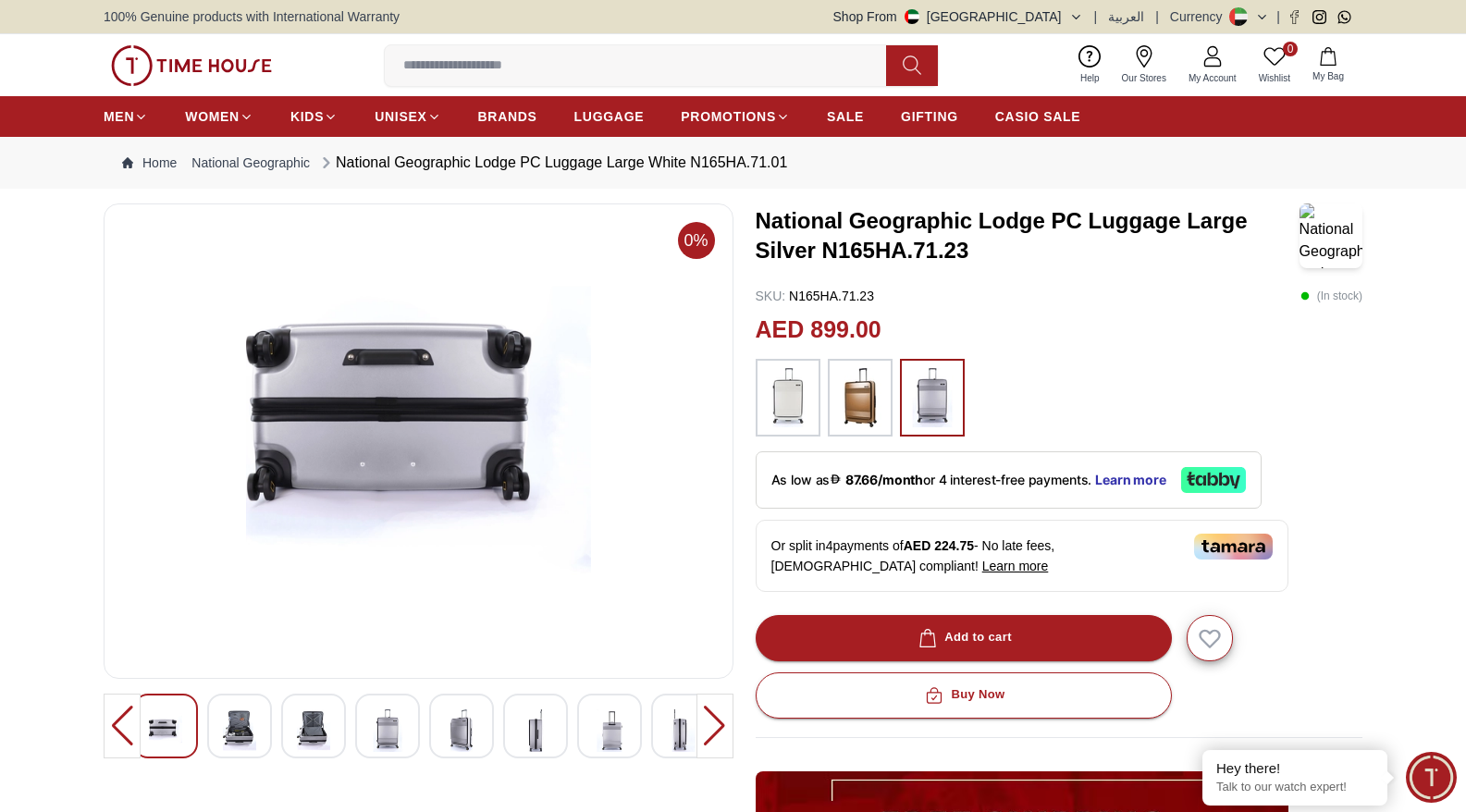
click at [715, 718] on div at bounding box center [714, 725] width 37 height 64
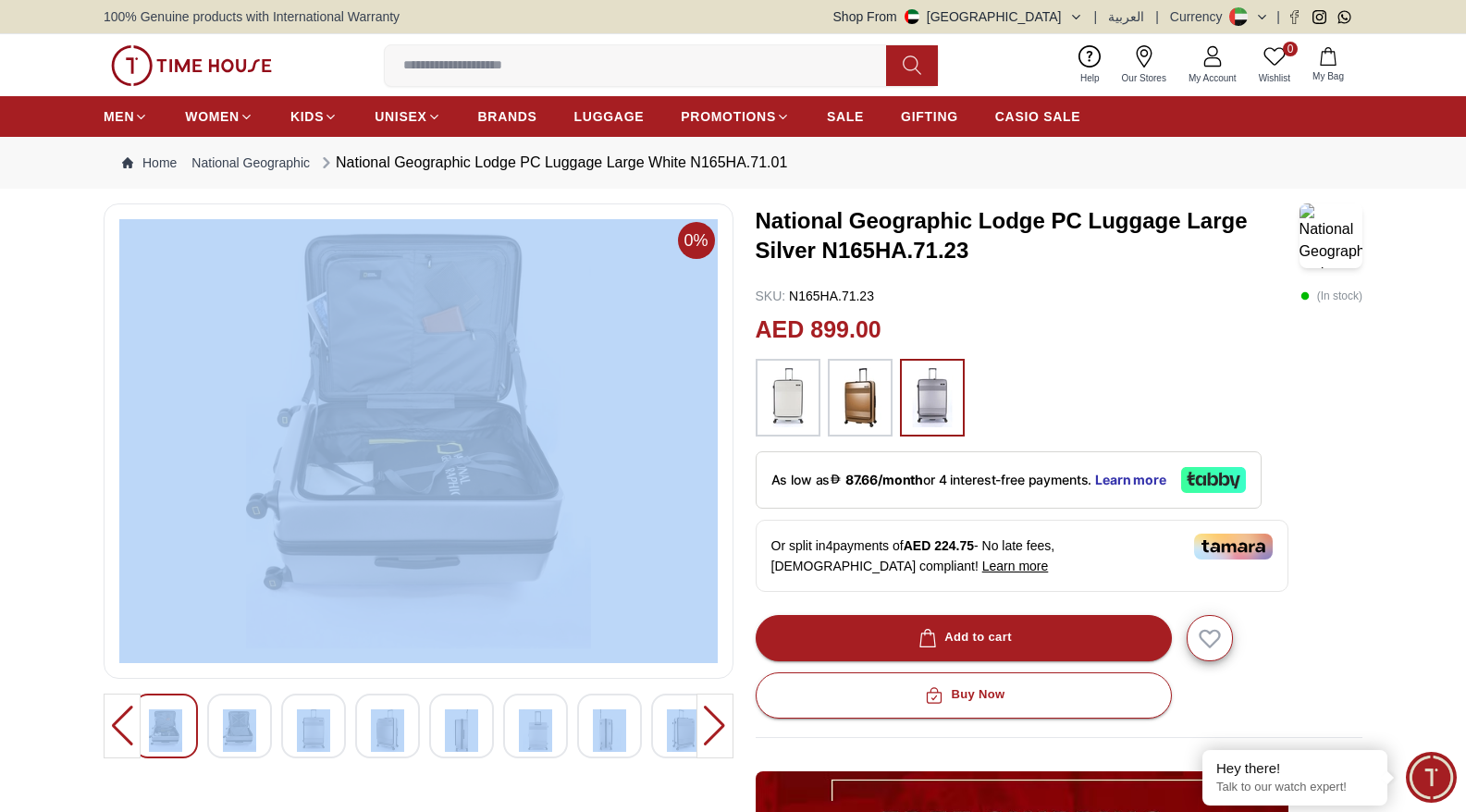
click at [715, 718] on div at bounding box center [714, 725] width 37 height 64
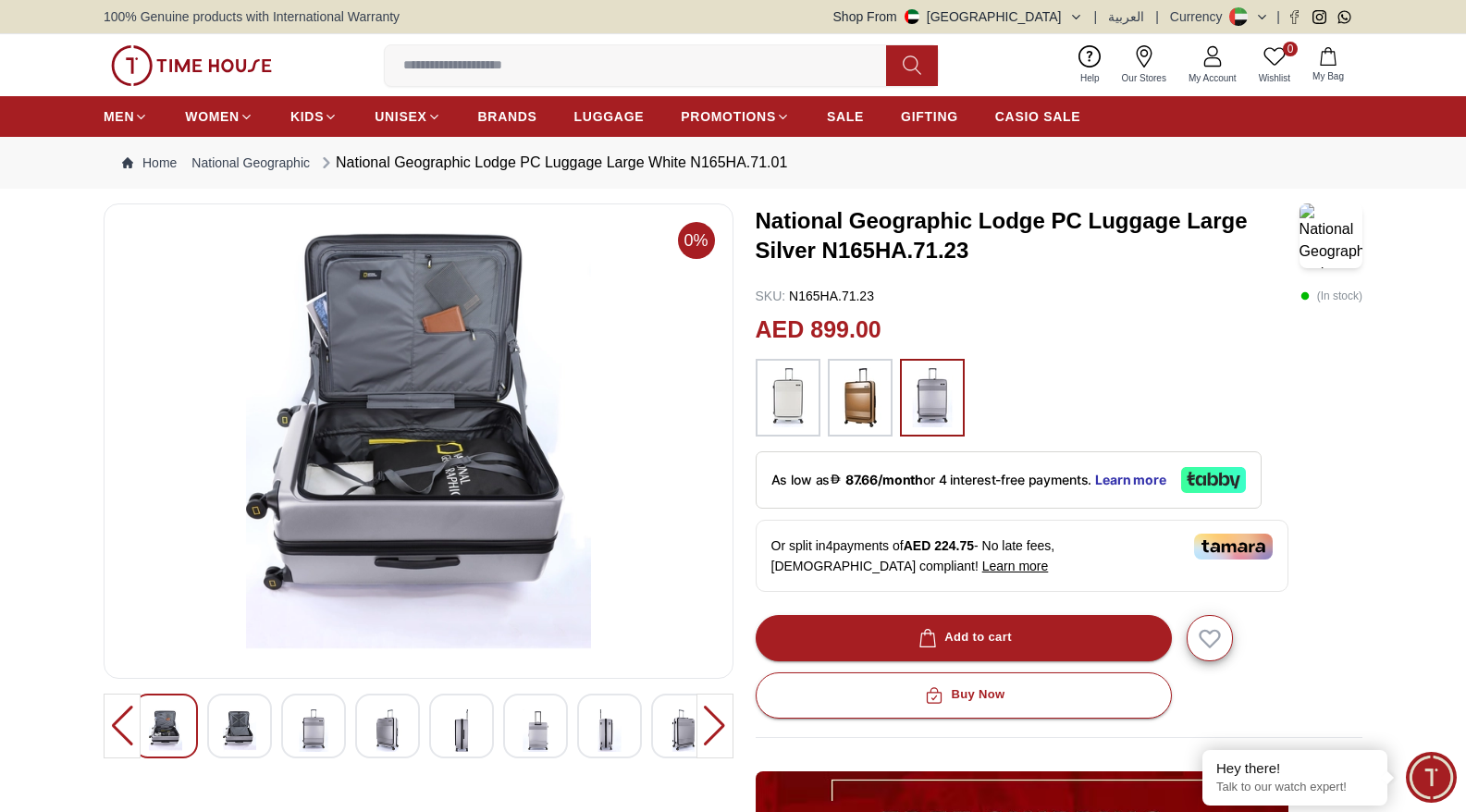
click at [715, 718] on div at bounding box center [714, 725] width 37 height 64
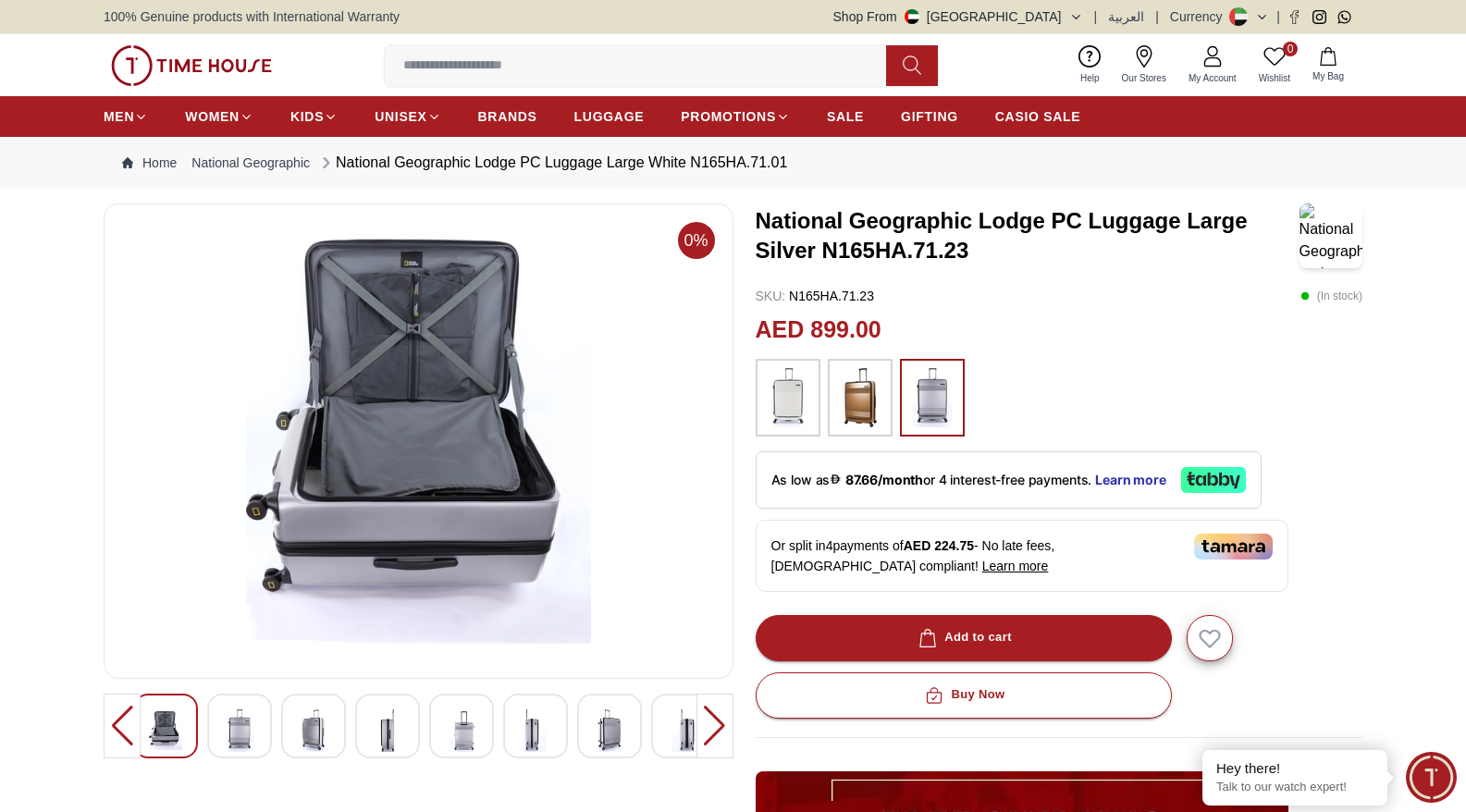
click at [715, 718] on div at bounding box center [714, 725] width 37 height 64
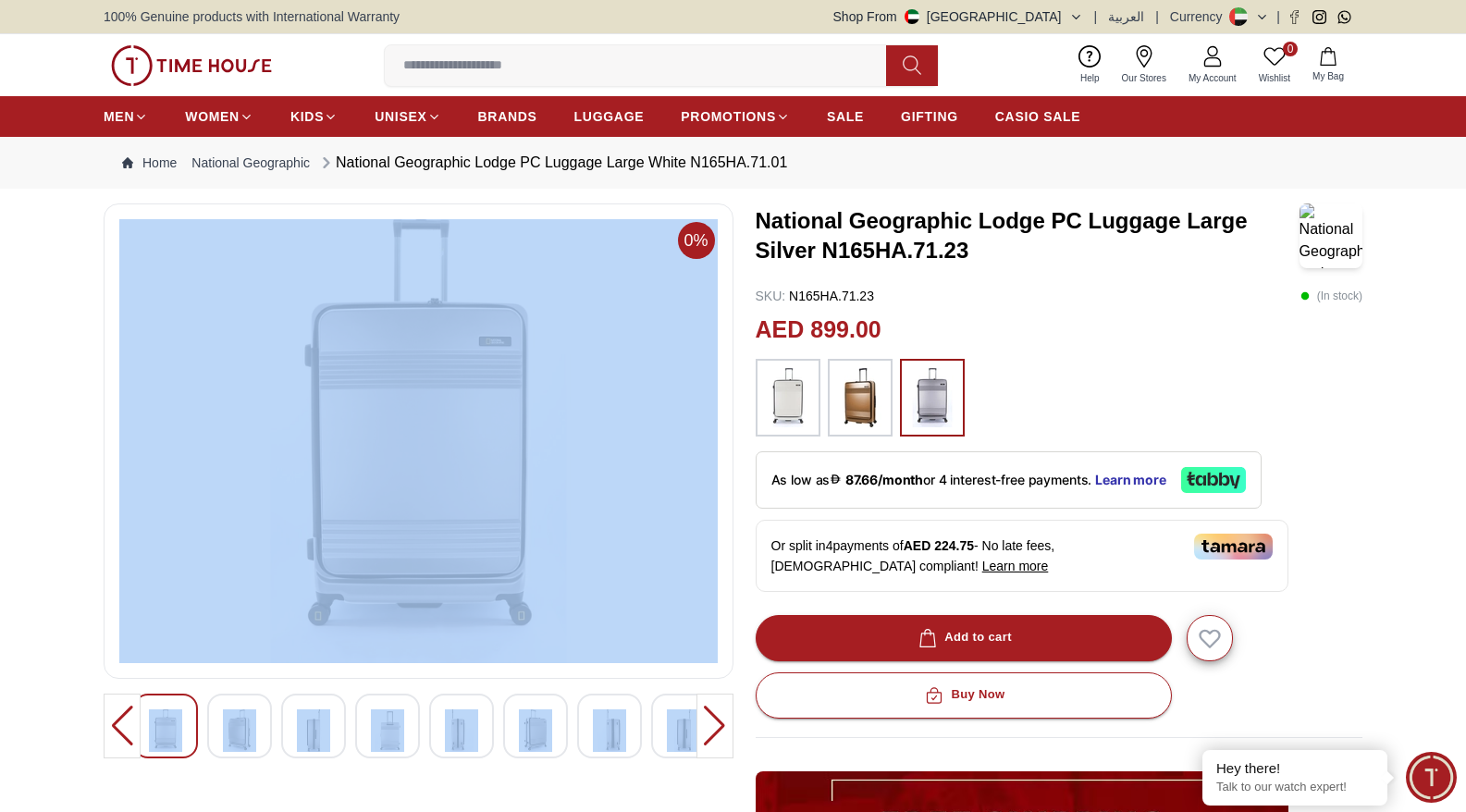
click at [715, 718] on div at bounding box center [714, 725] width 37 height 64
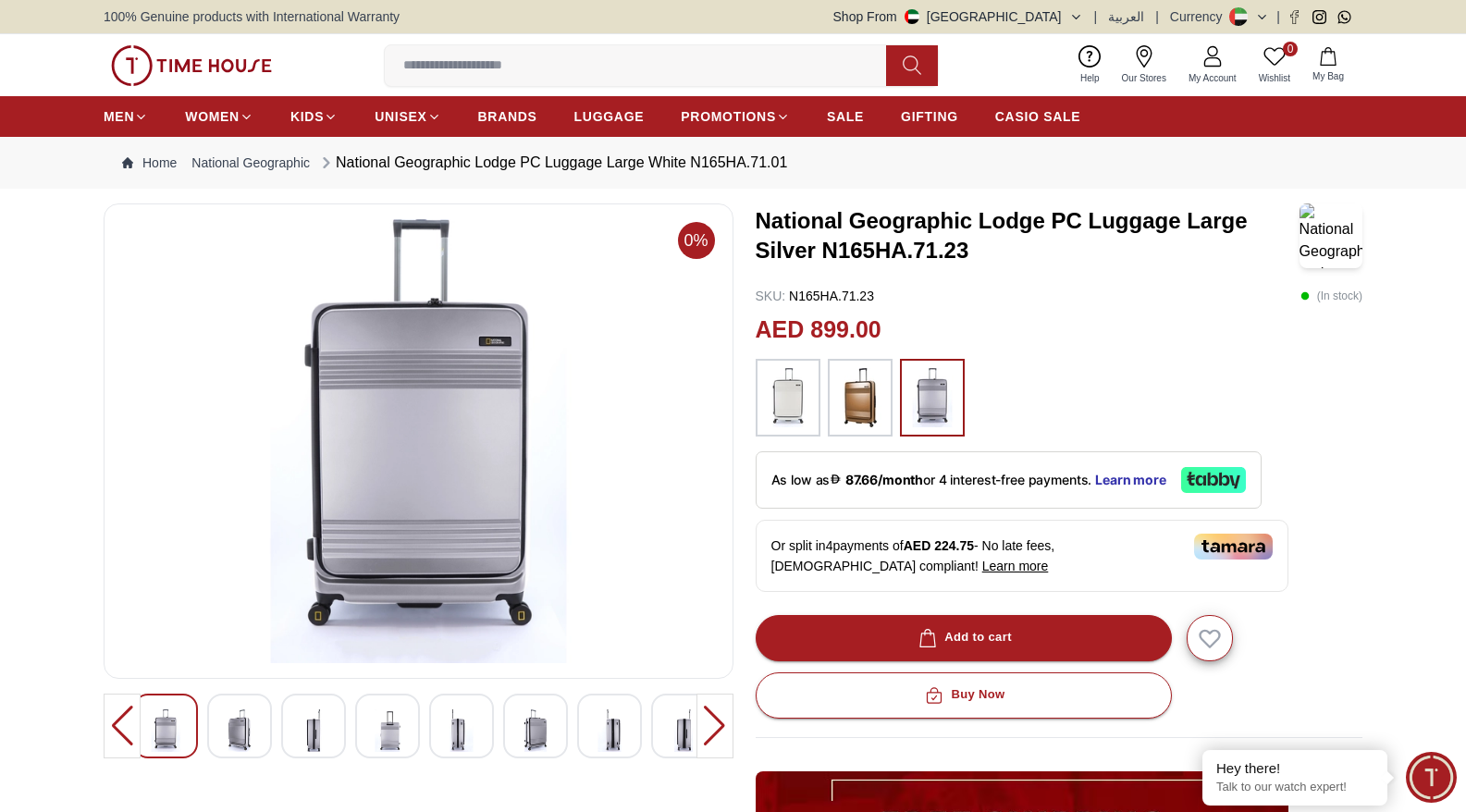
click at [715, 718] on div at bounding box center [714, 725] width 37 height 64
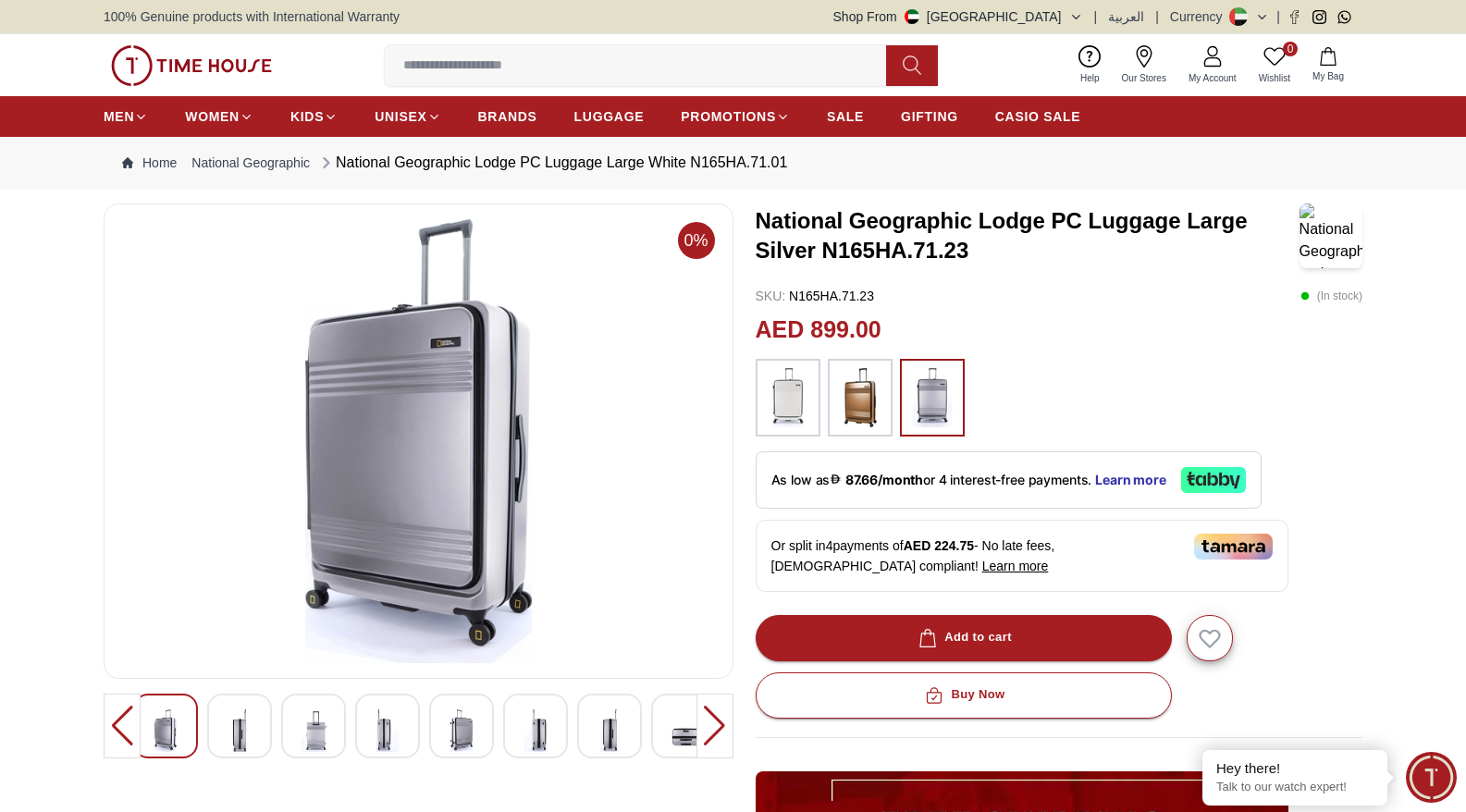
click at [117, 723] on div at bounding box center [121, 725] width 37 height 64
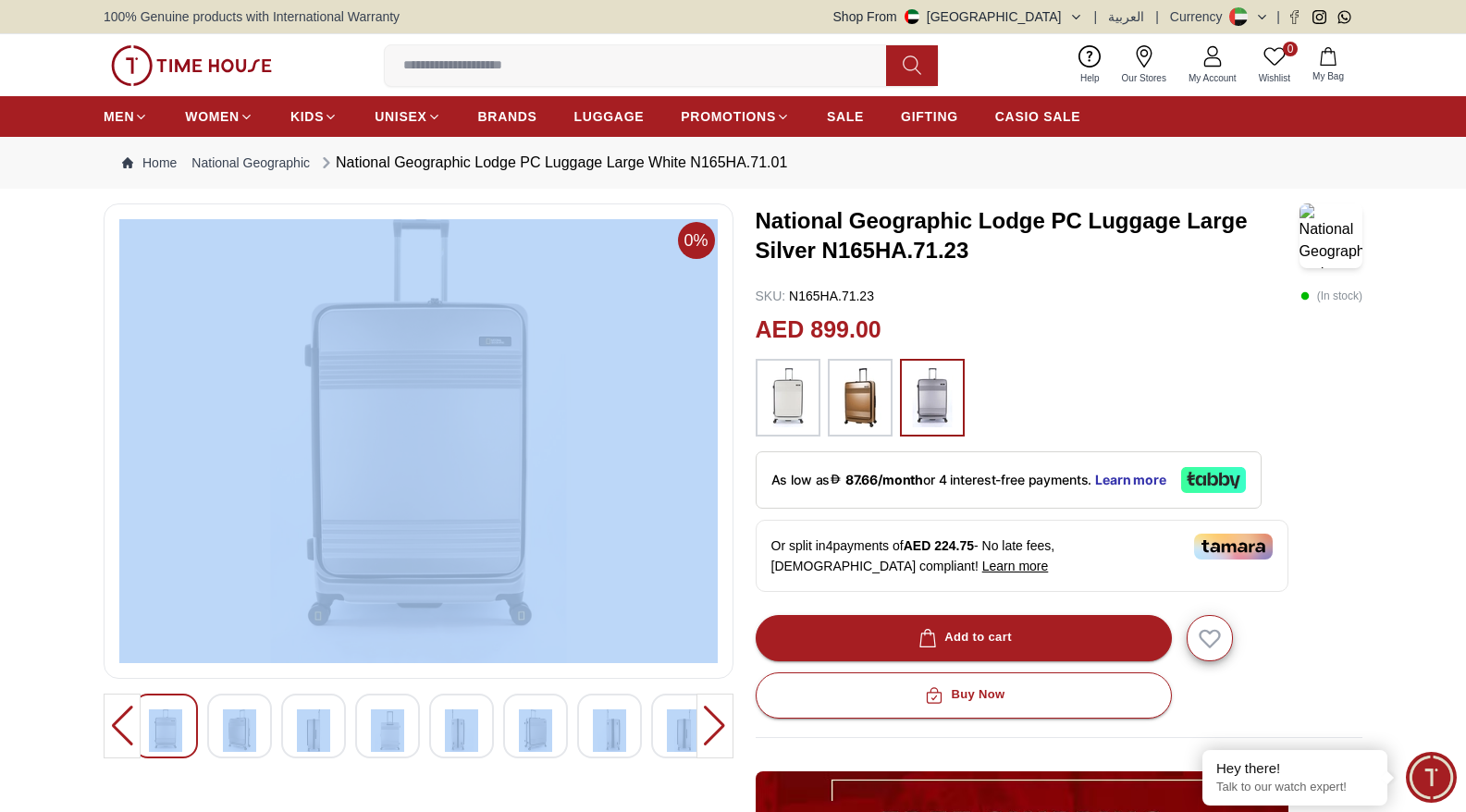
click at [117, 723] on div at bounding box center [121, 725] width 37 height 64
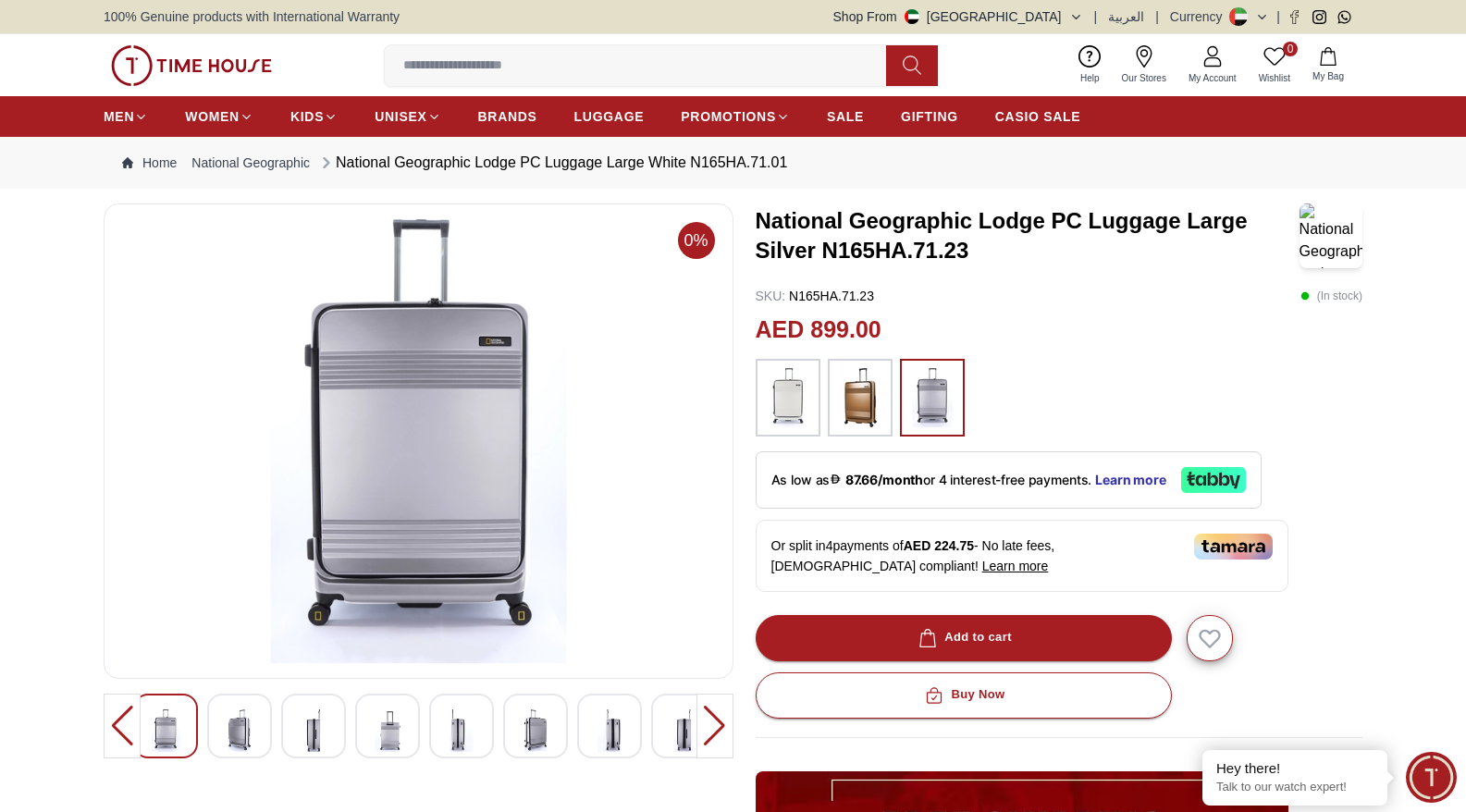
click at [117, 723] on div at bounding box center [121, 725] width 37 height 64
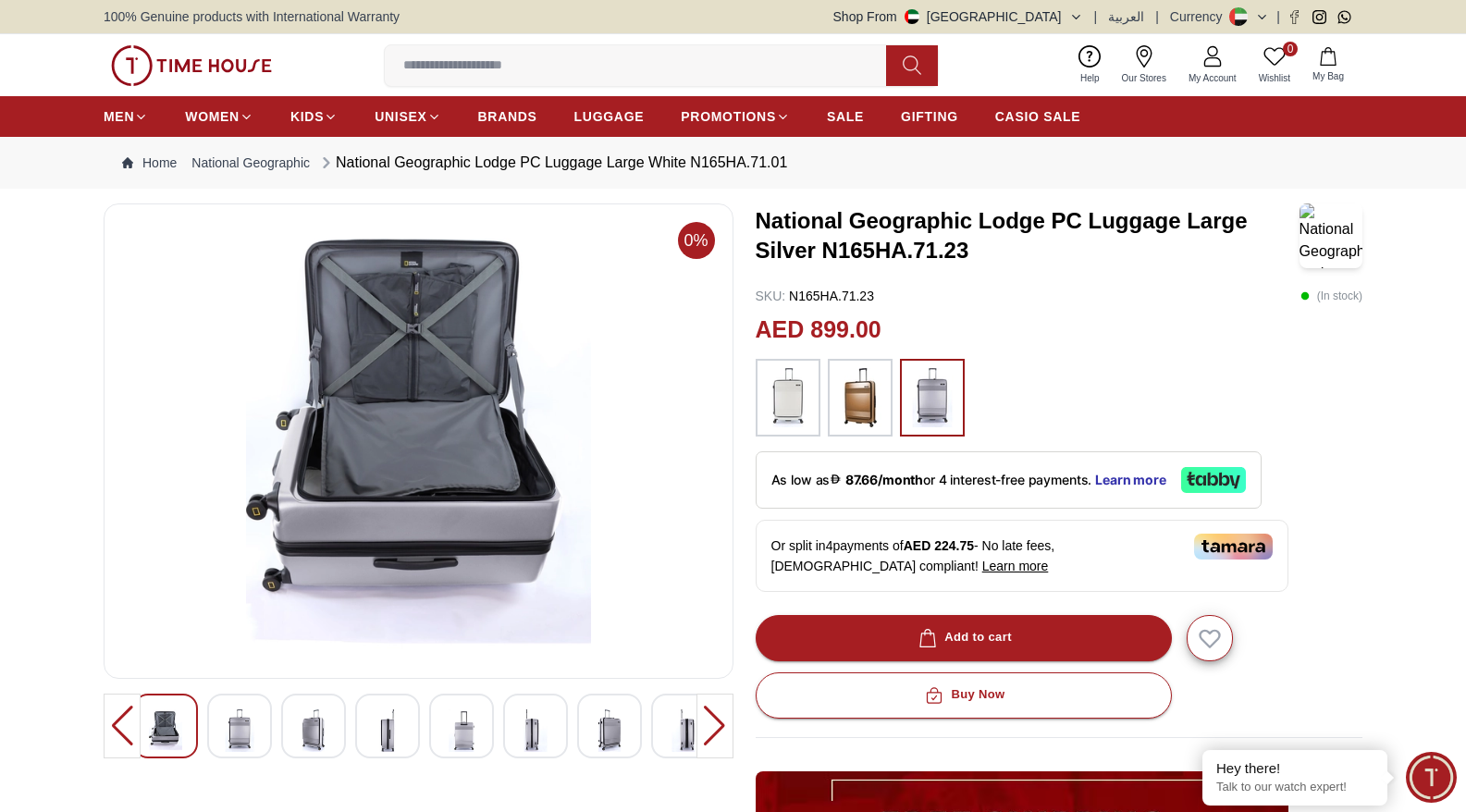
click at [117, 723] on div at bounding box center [121, 725] width 37 height 64
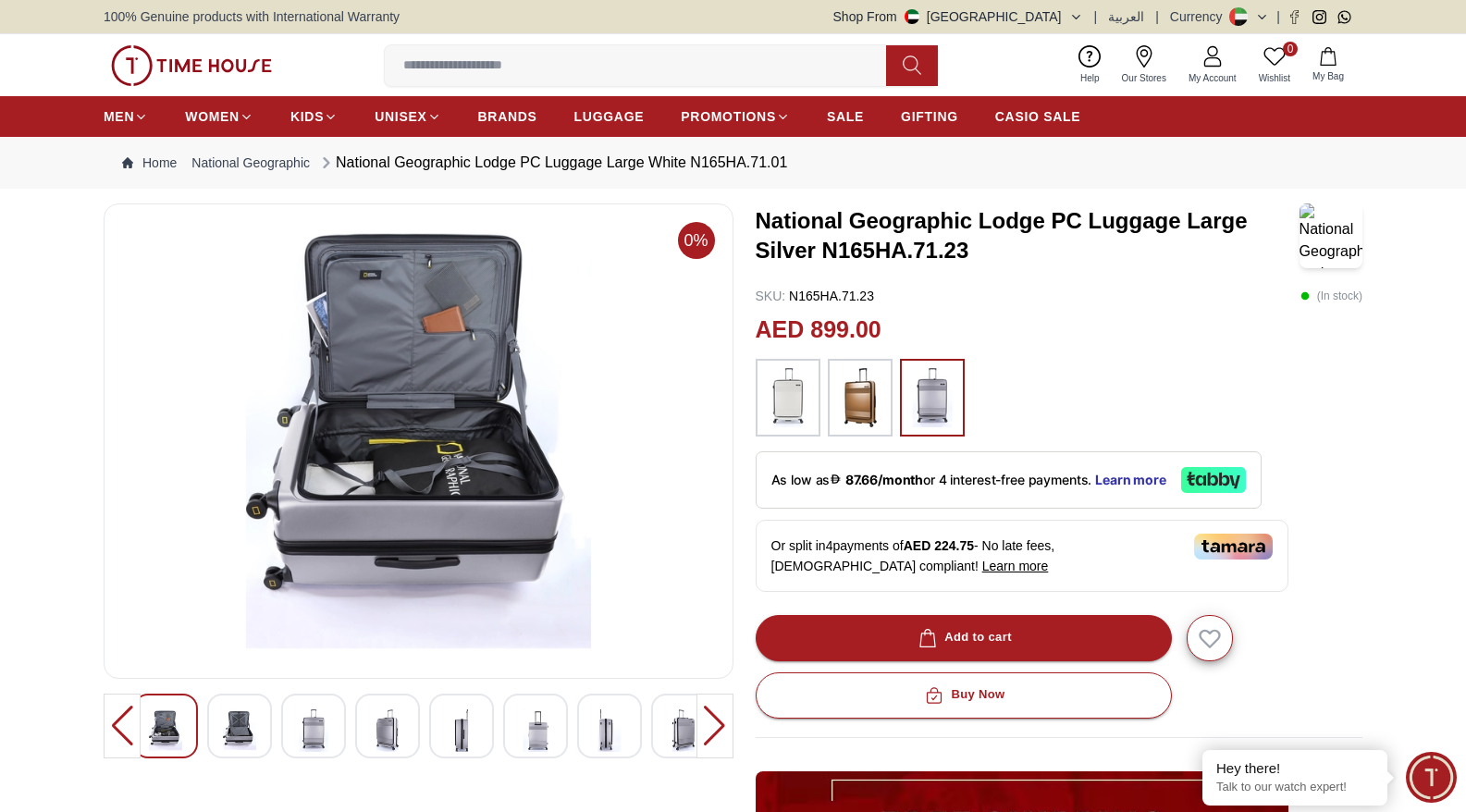
click at [117, 723] on div at bounding box center [121, 725] width 37 height 64
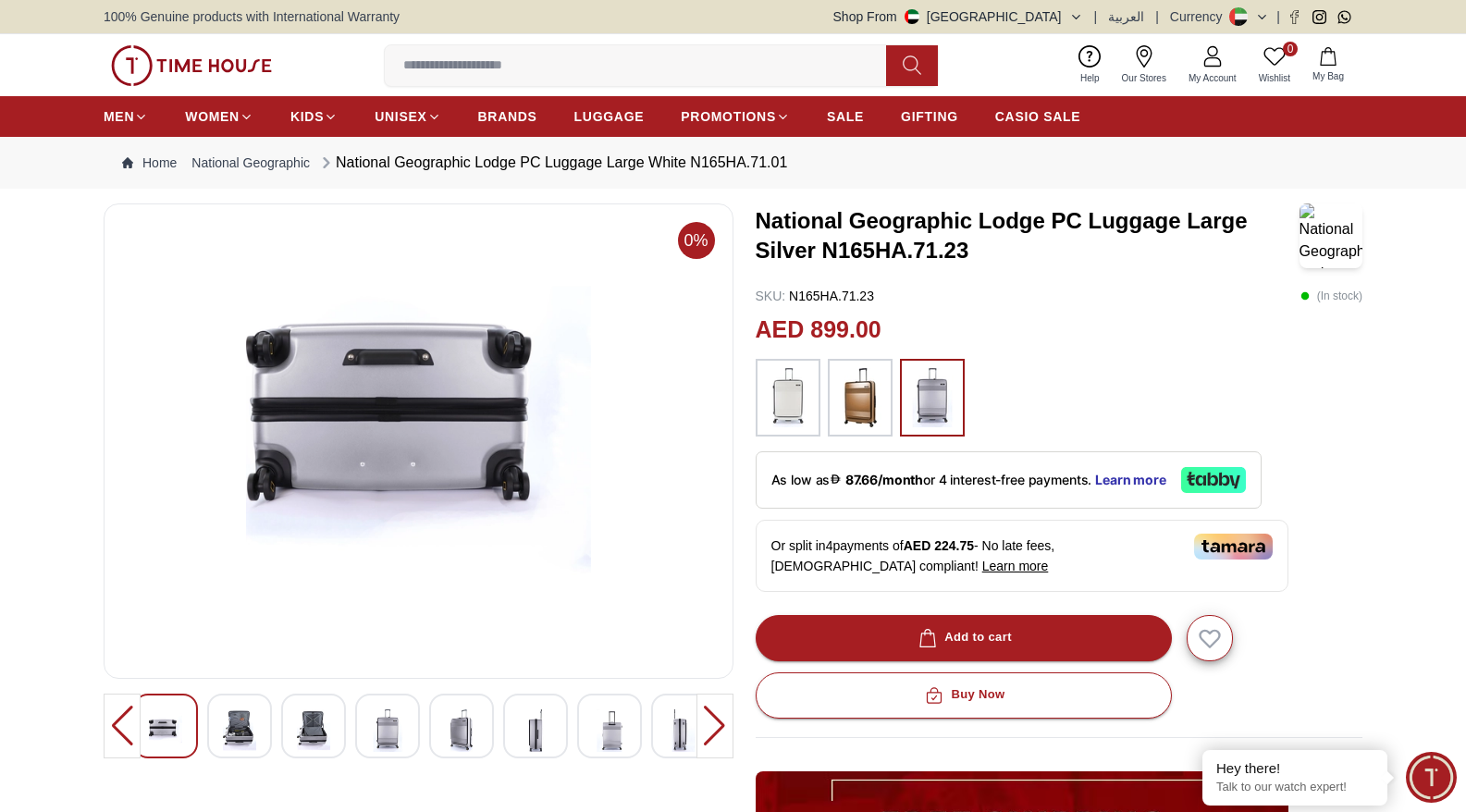
click at [117, 723] on div at bounding box center [121, 725] width 37 height 64
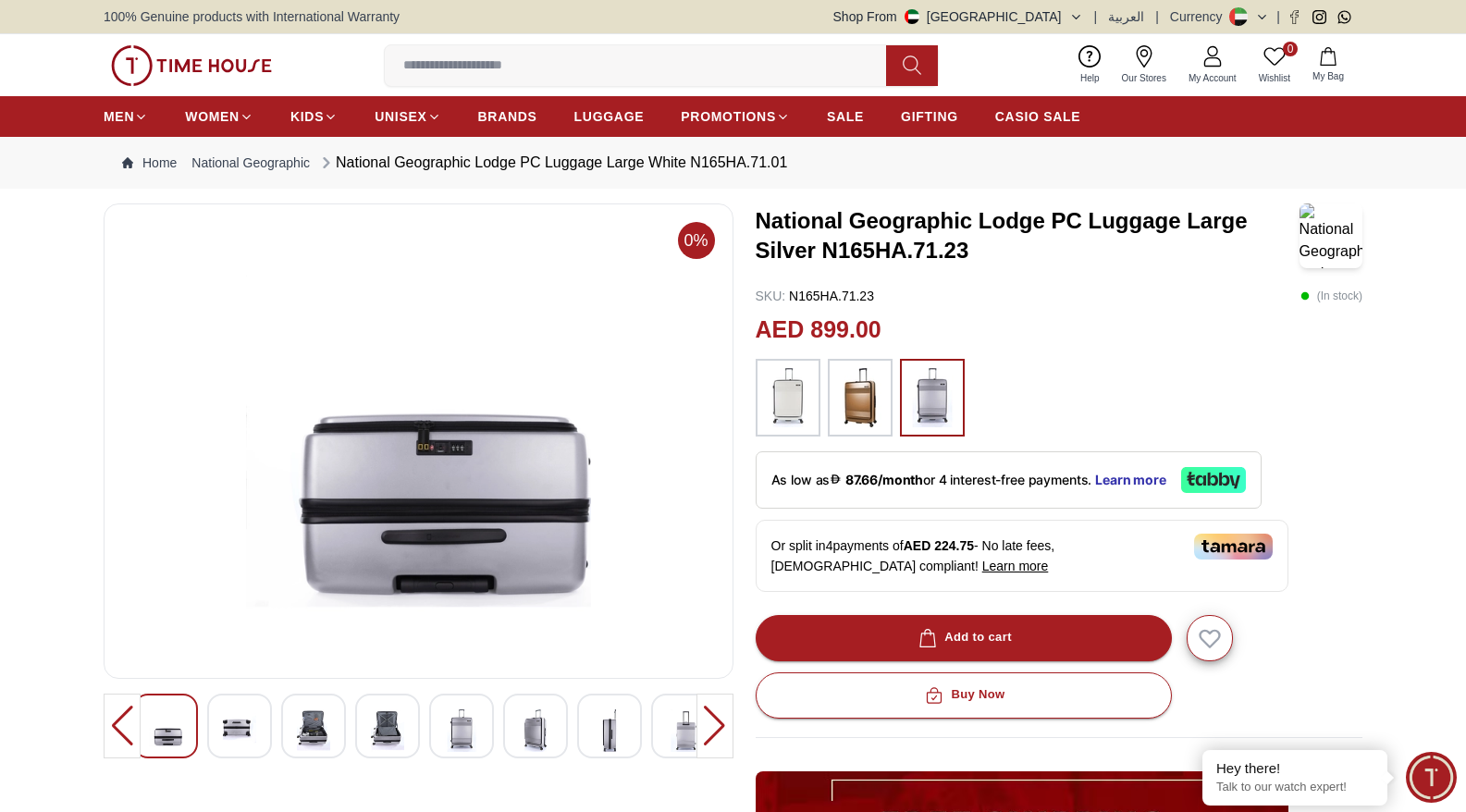
click at [117, 723] on div at bounding box center [121, 725] width 37 height 64
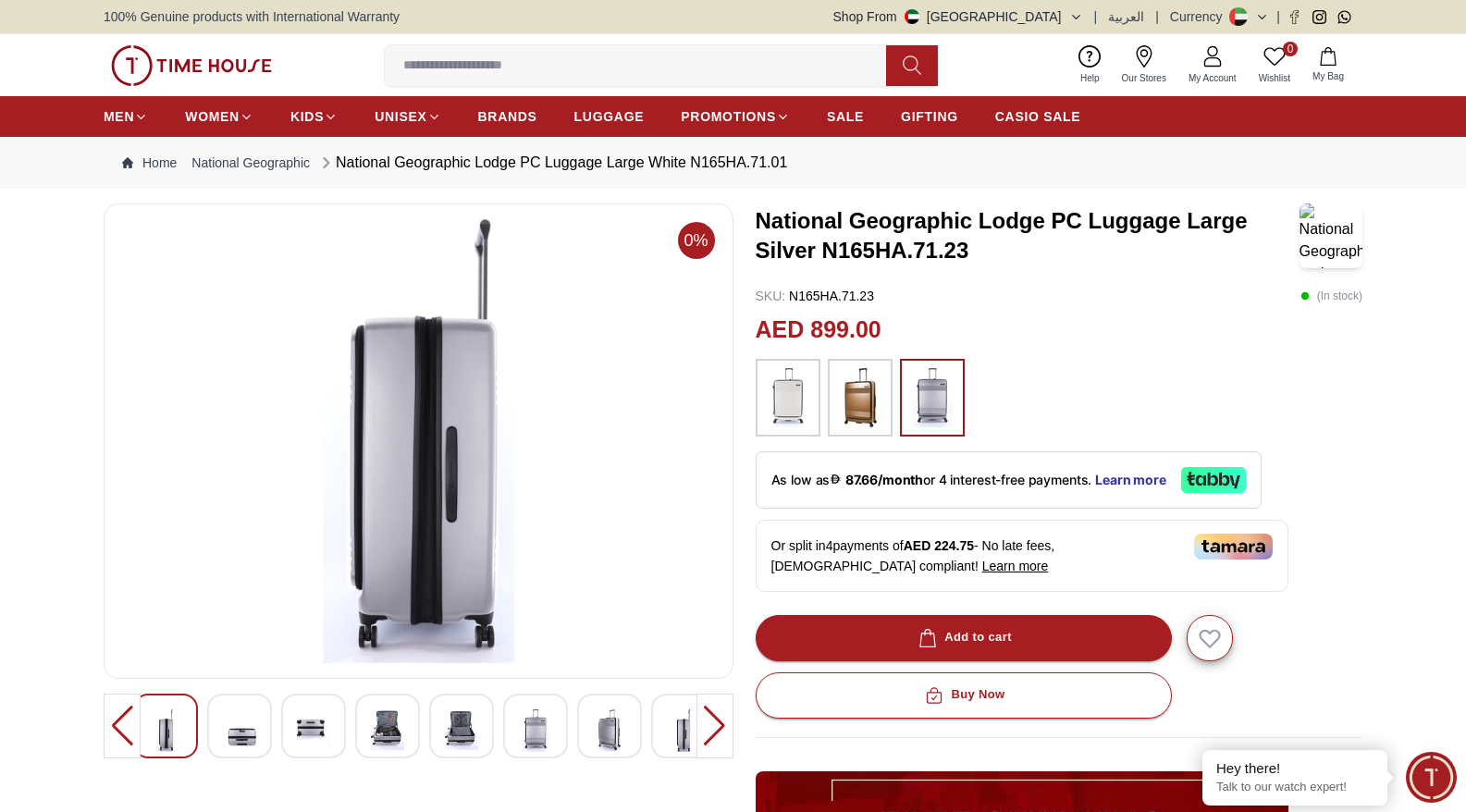
click at [117, 723] on div at bounding box center [121, 725] width 37 height 64
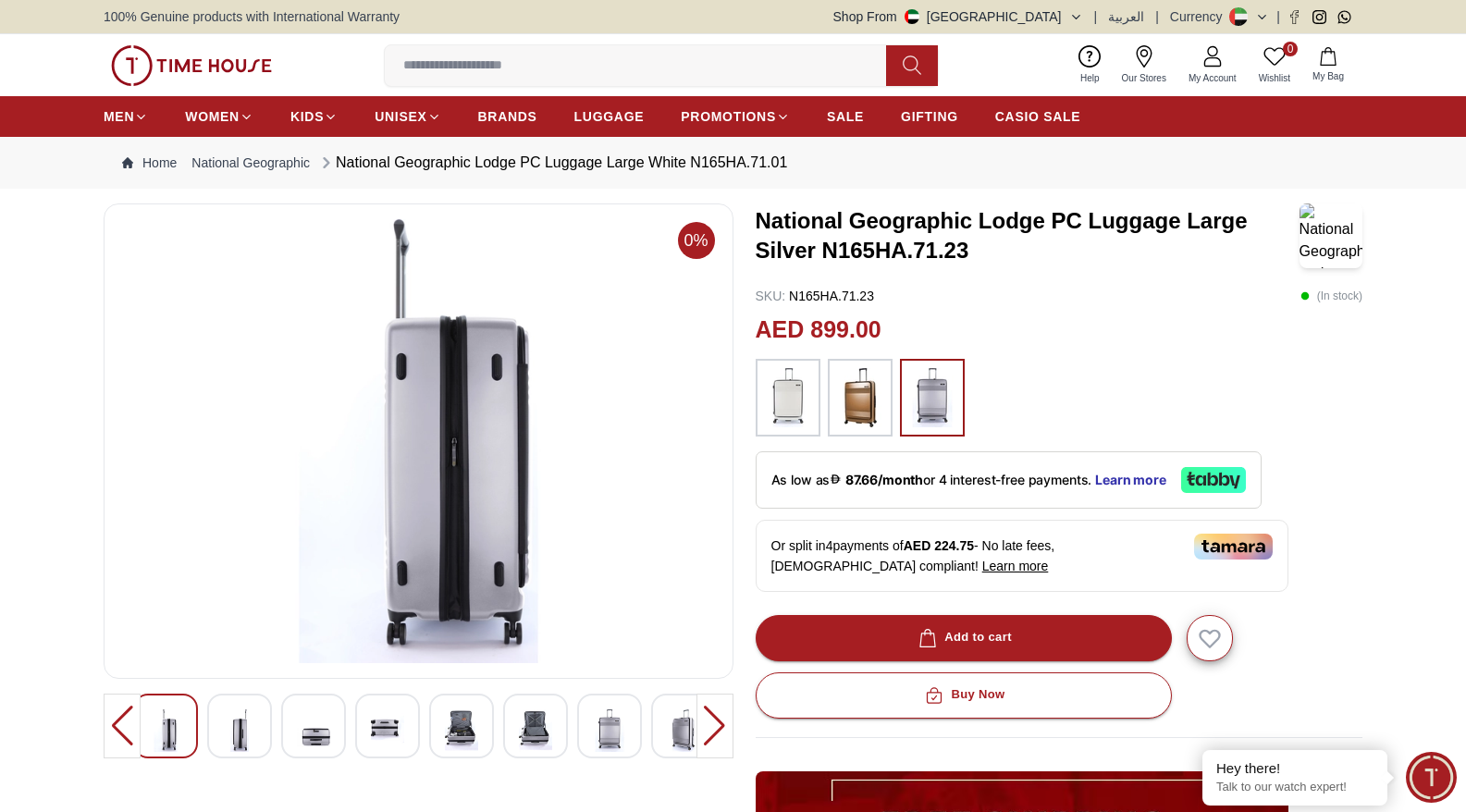
click at [117, 723] on div at bounding box center [121, 725] width 37 height 64
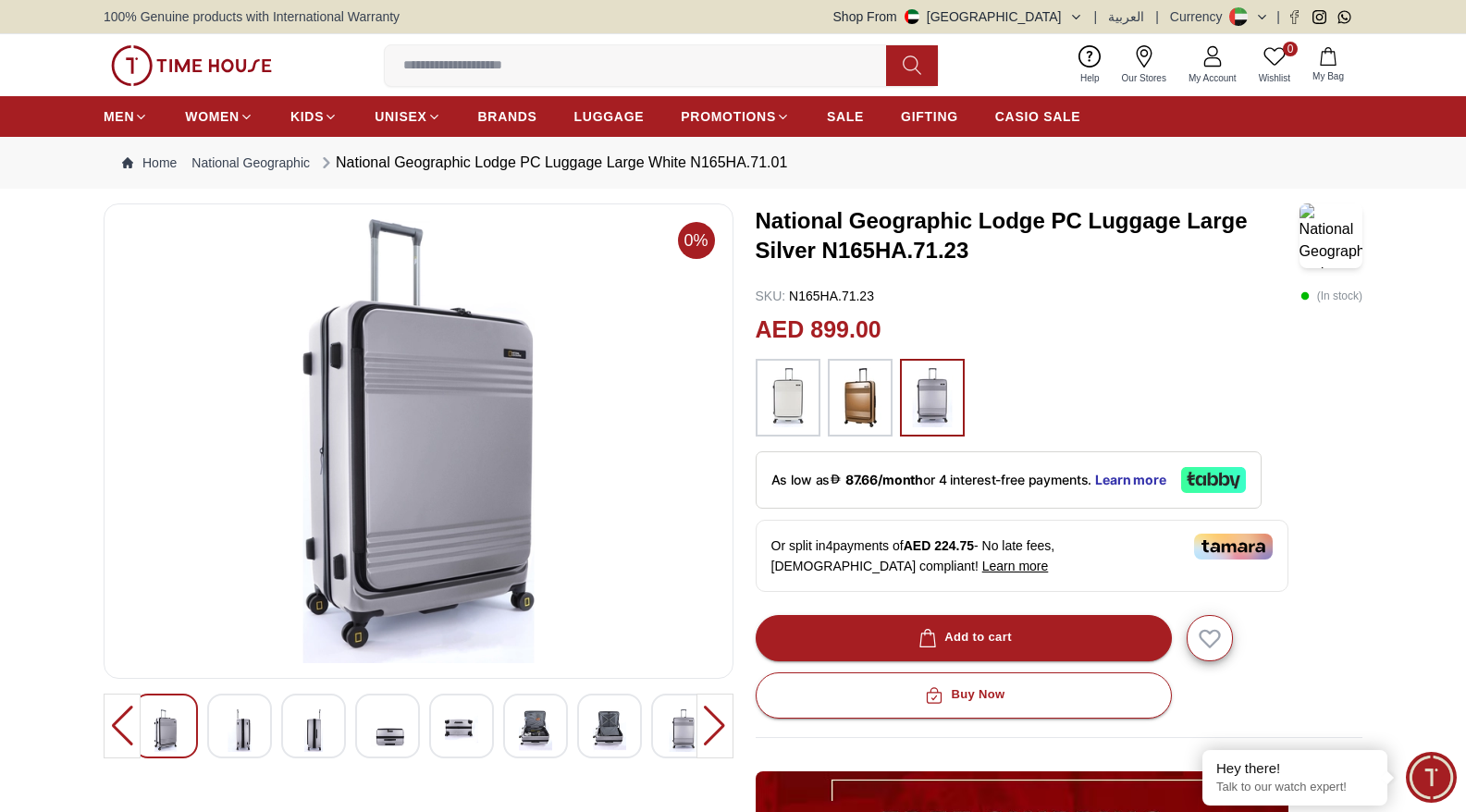
click at [117, 723] on div at bounding box center [121, 725] width 37 height 64
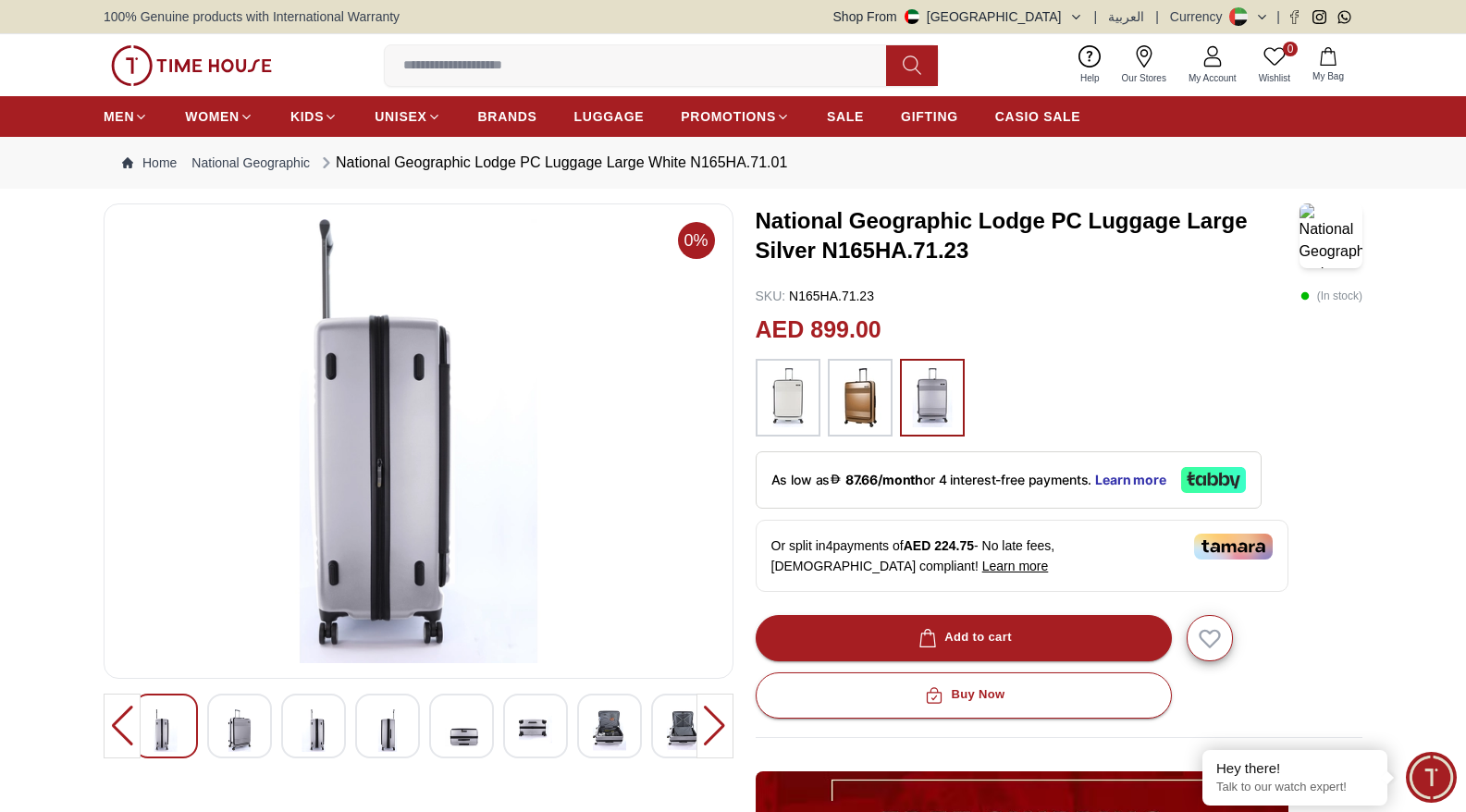
click at [117, 723] on div at bounding box center [121, 725] width 37 height 64
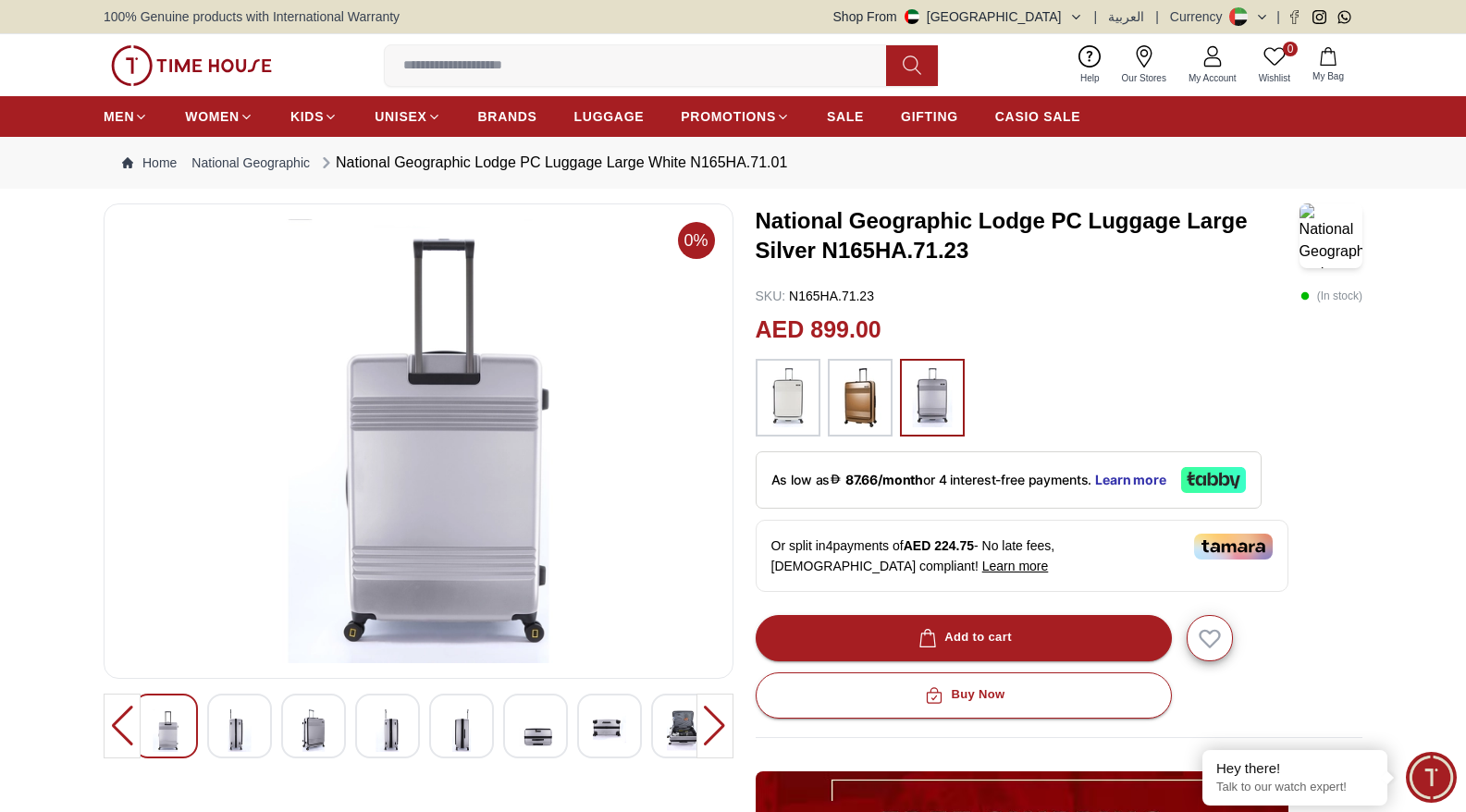
click at [117, 723] on div at bounding box center [121, 725] width 37 height 64
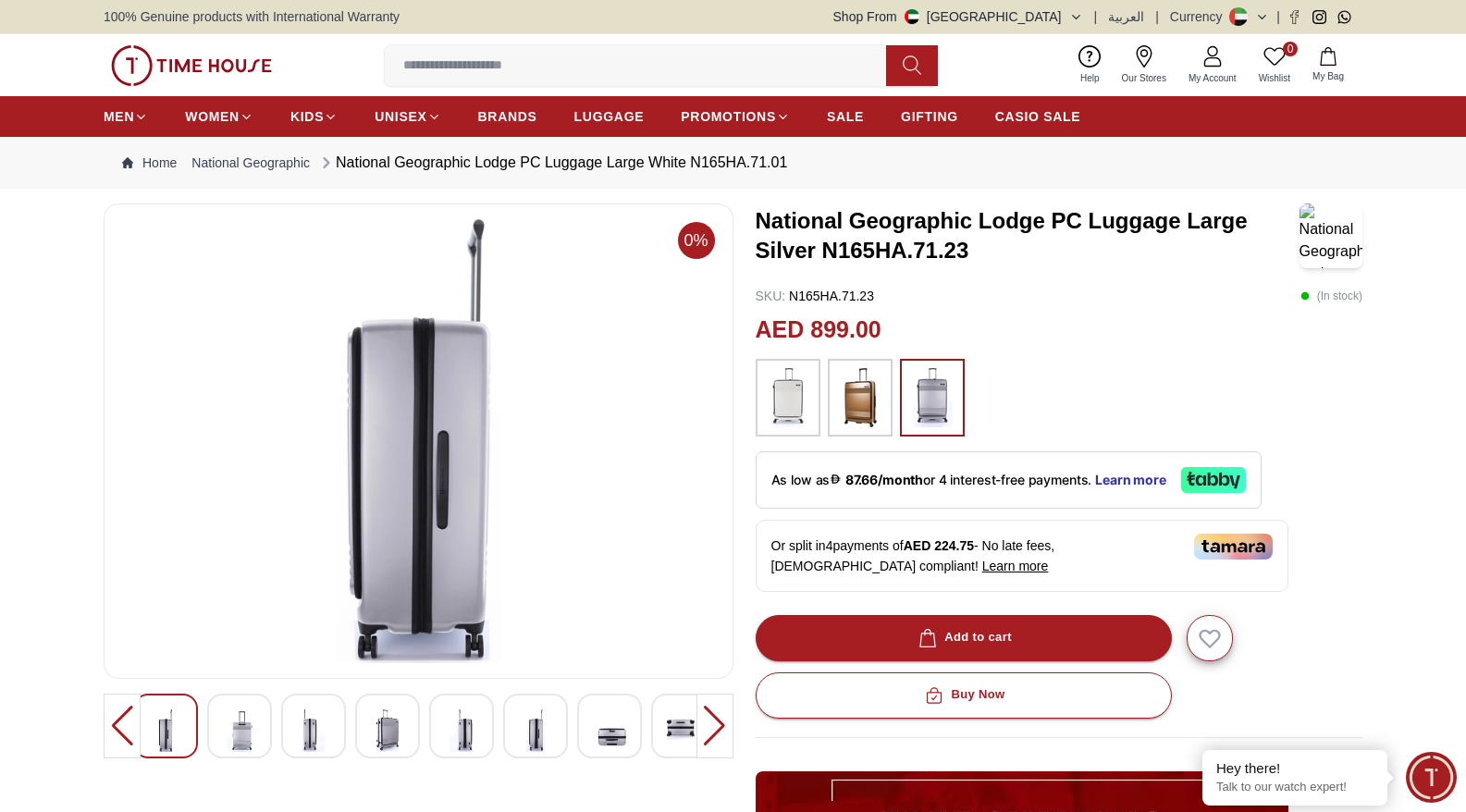
click at [117, 723] on div at bounding box center [121, 725] width 37 height 64
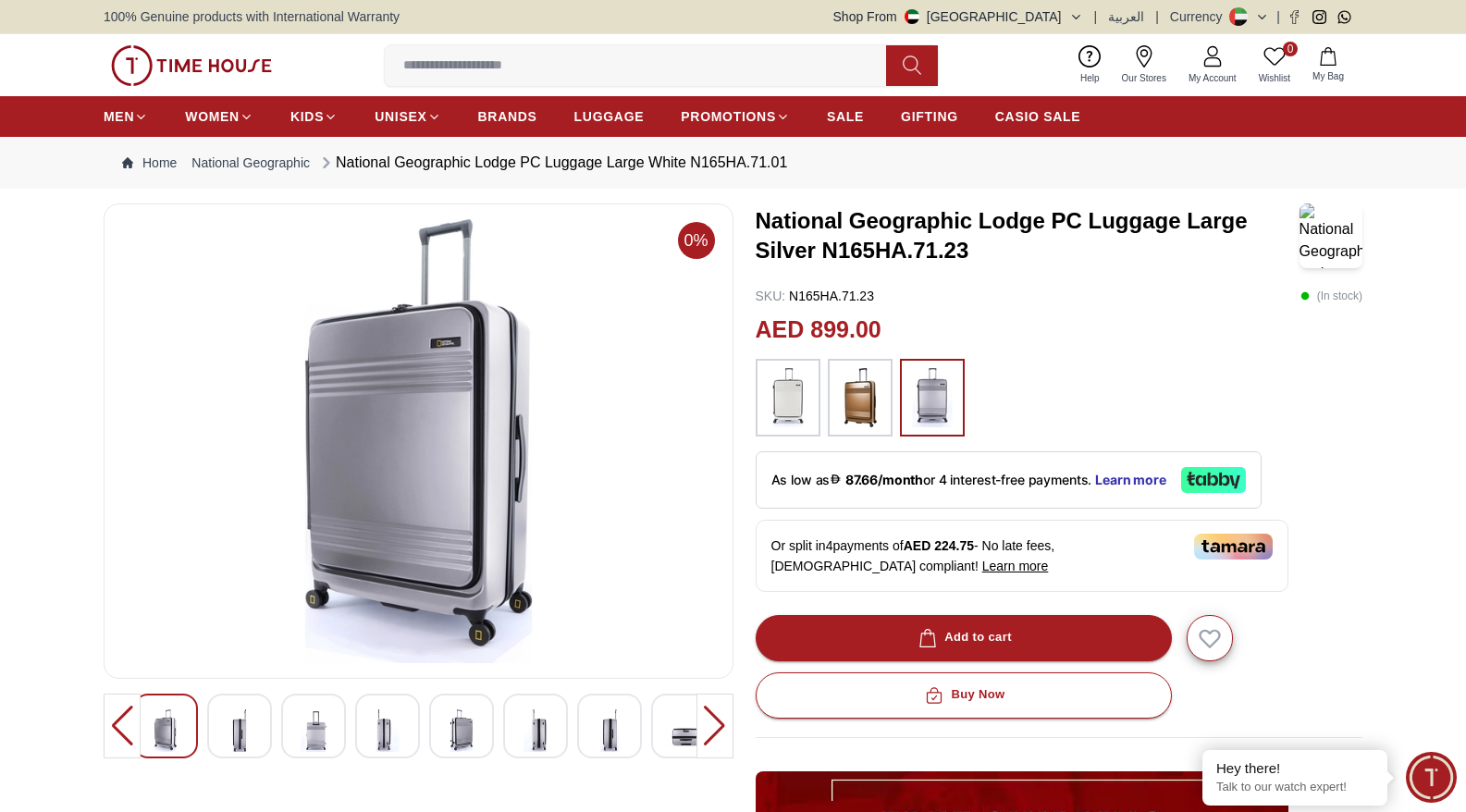
click at [117, 723] on div at bounding box center [121, 725] width 37 height 64
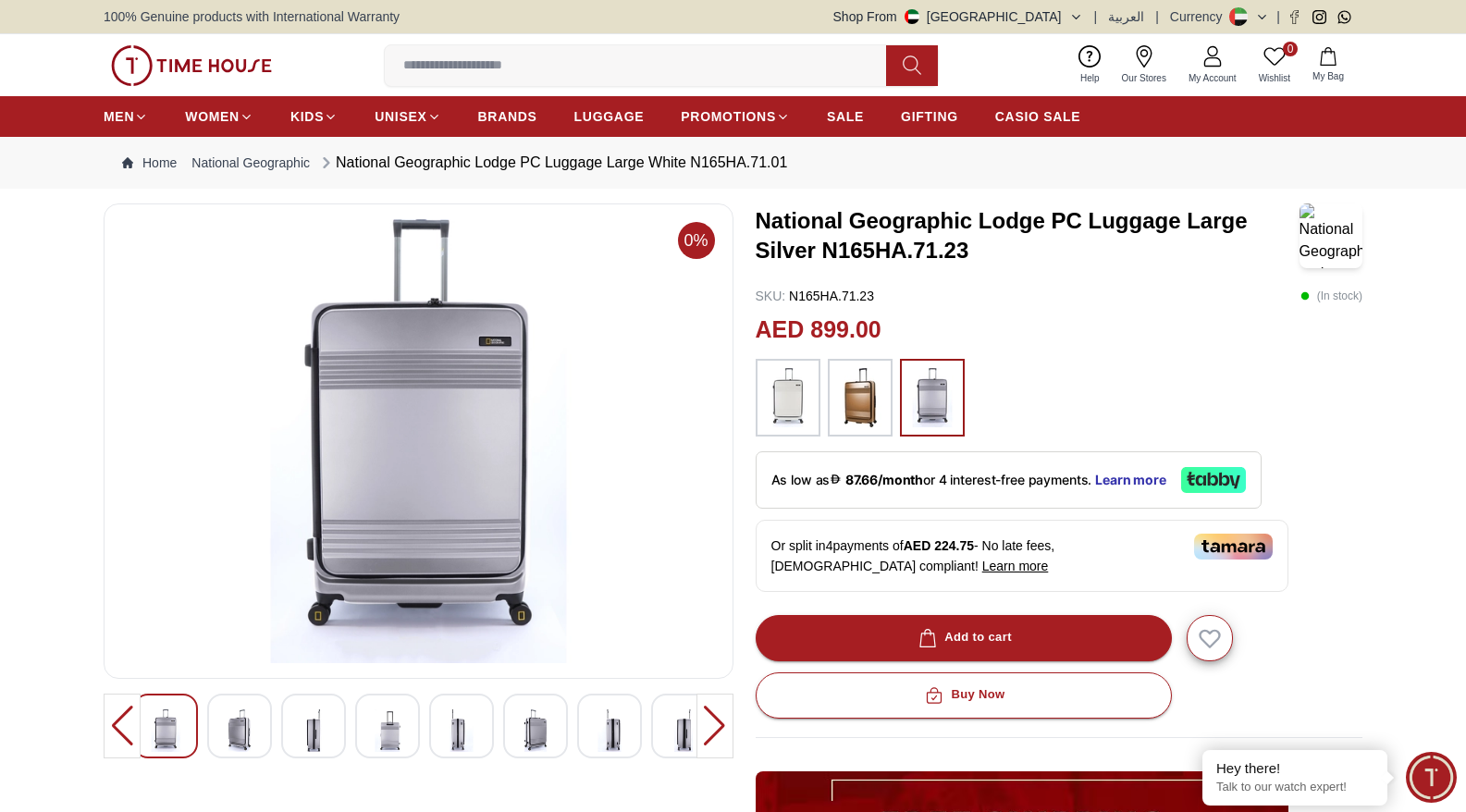
click at [117, 723] on div at bounding box center [121, 725] width 37 height 64
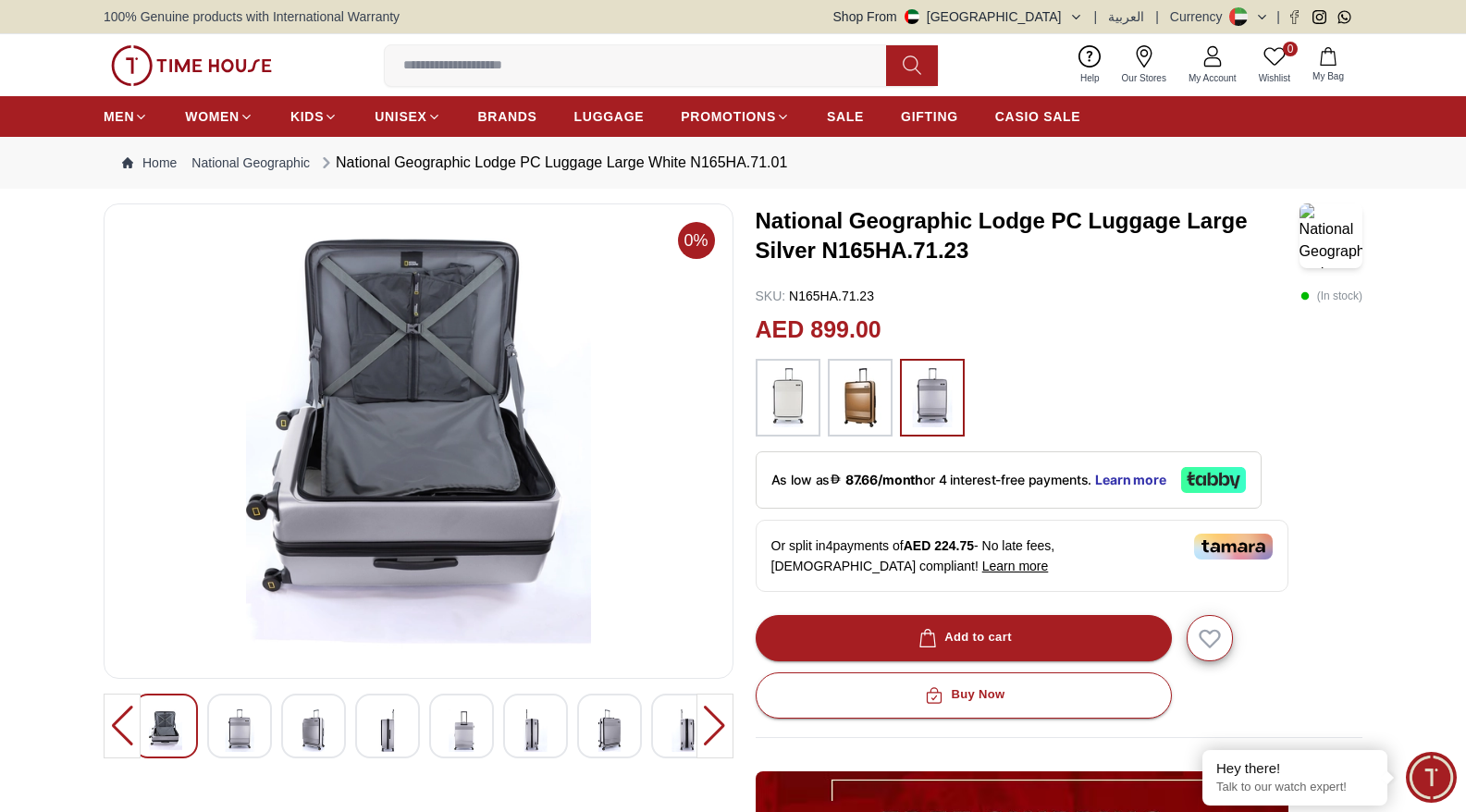
click at [117, 723] on div at bounding box center [121, 725] width 37 height 64
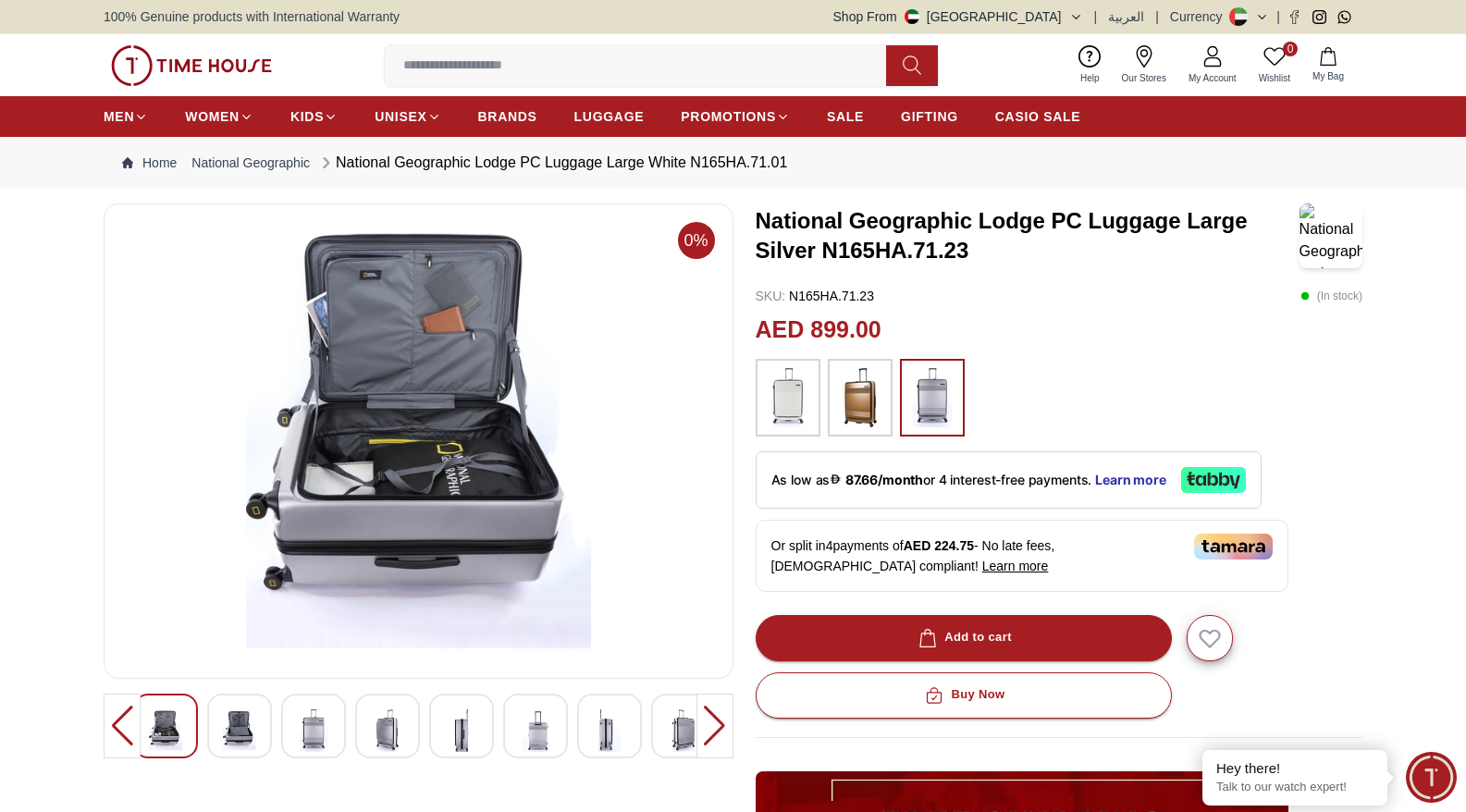
click at [117, 723] on div at bounding box center [121, 725] width 37 height 64
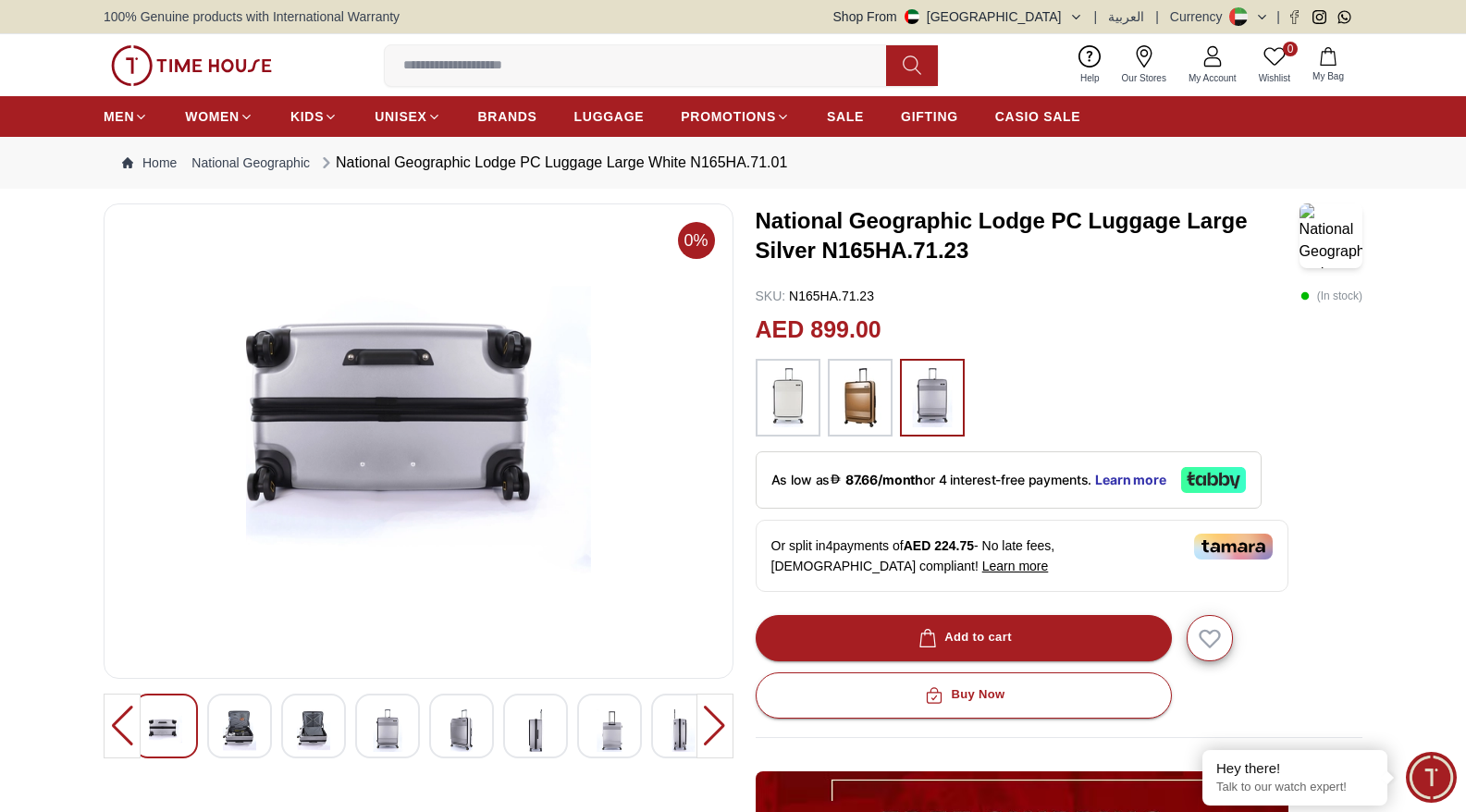
click at [117, 723] on div at bounding box center [121, 725] width 37 height 64
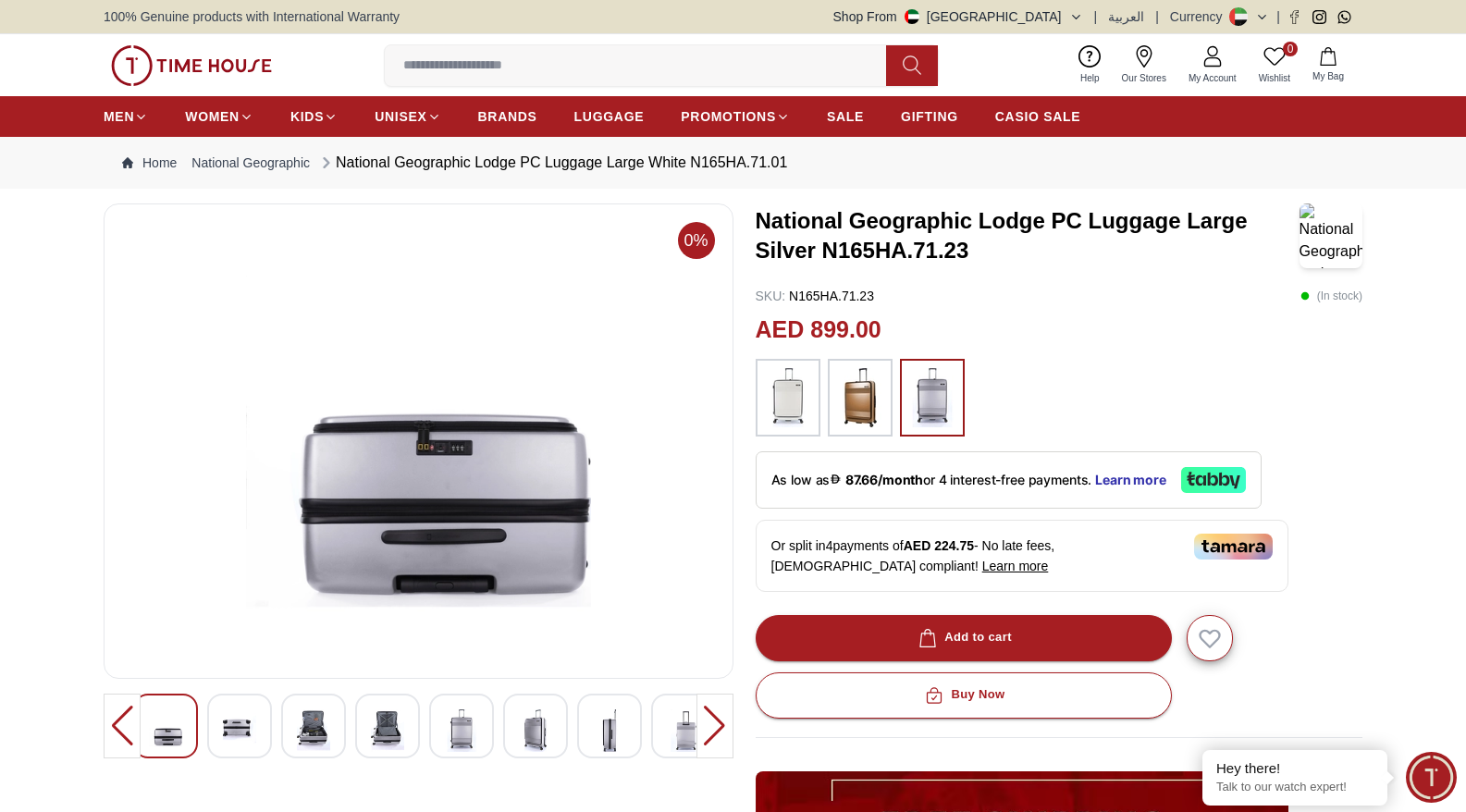
click at [117, 723] on div at bounding box center [121, 725] width 37 height 64
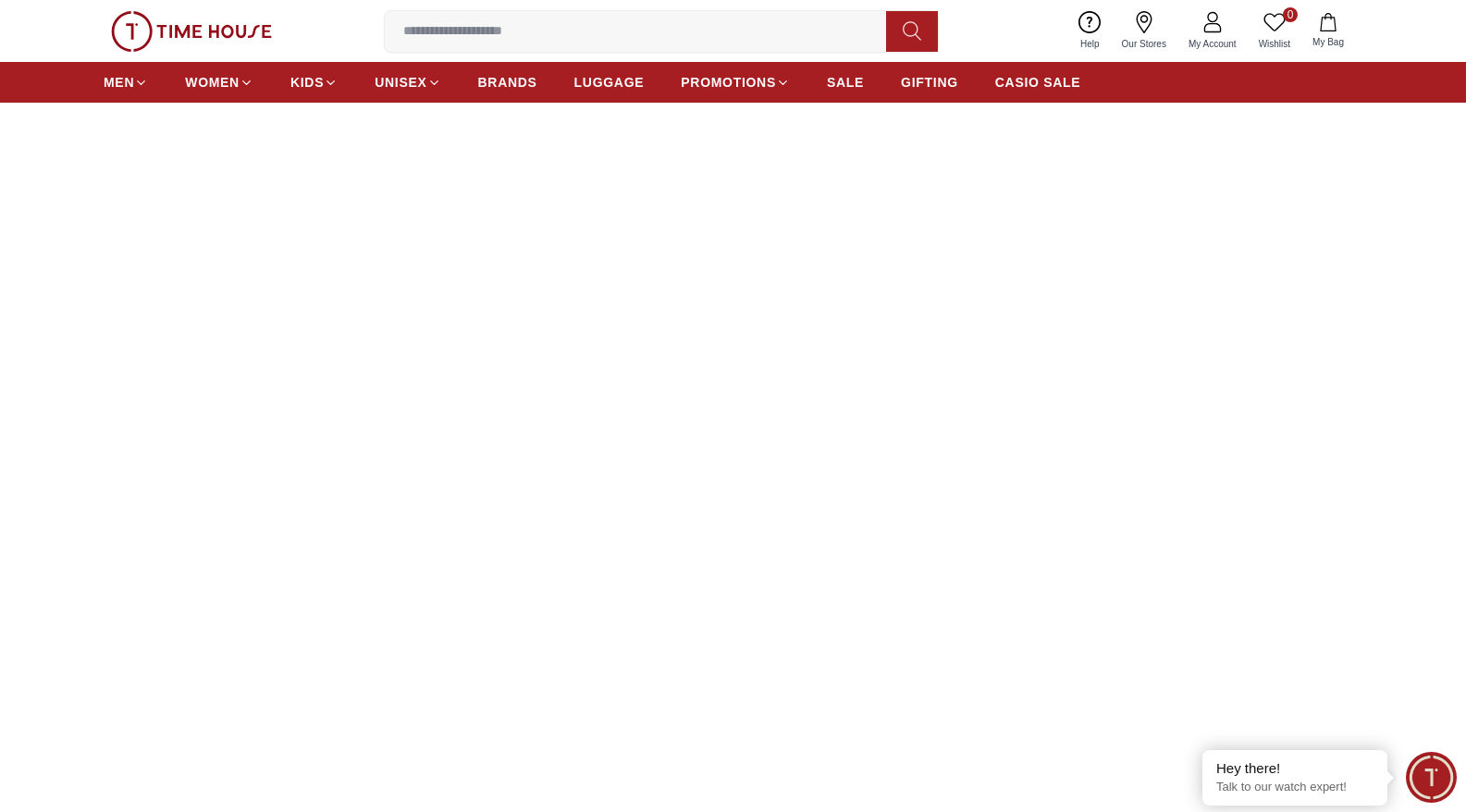
scroll to position [1321, 0]
